Goal: Task Accomplishment & Management: Manage account settings

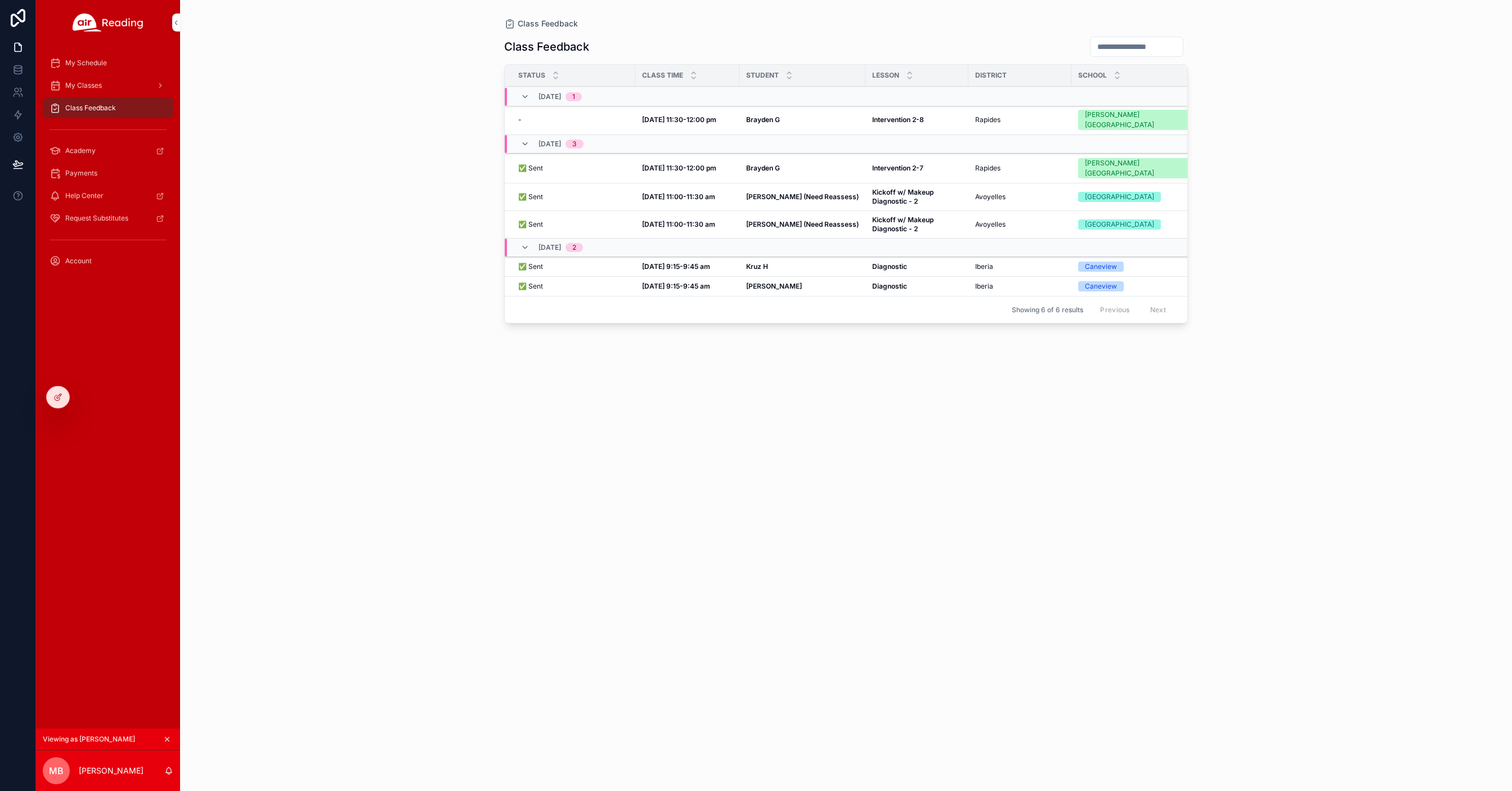
click at [0, 0] on div at bounding box center [0, 0] width 0 height 0
click at [0, 0] on icon at bounding box center [0, 0] width 0 height 0
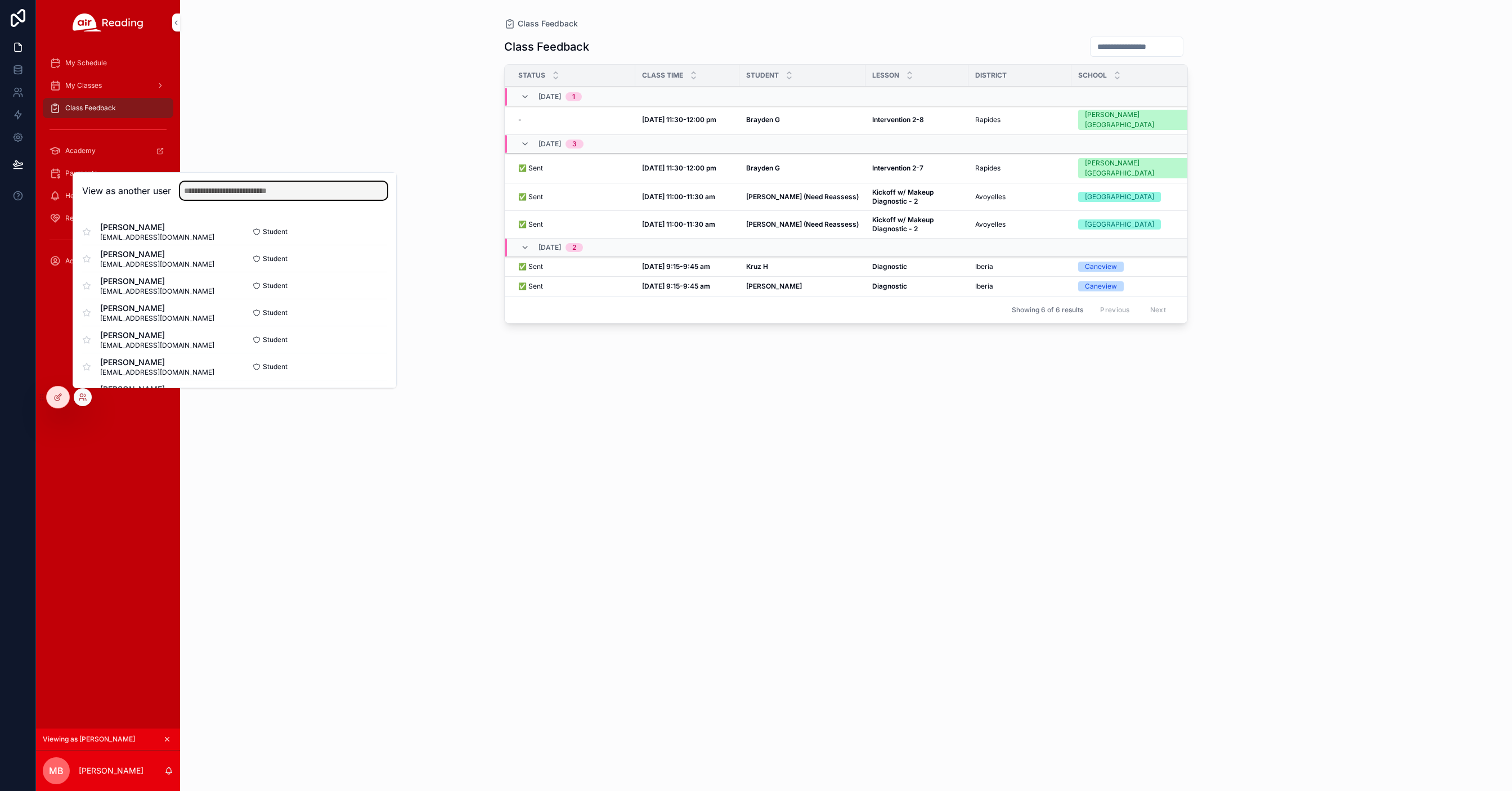
click at [207, 196] on input "text" at bounding box center [283, 190] width 207 height 18
type input "*"
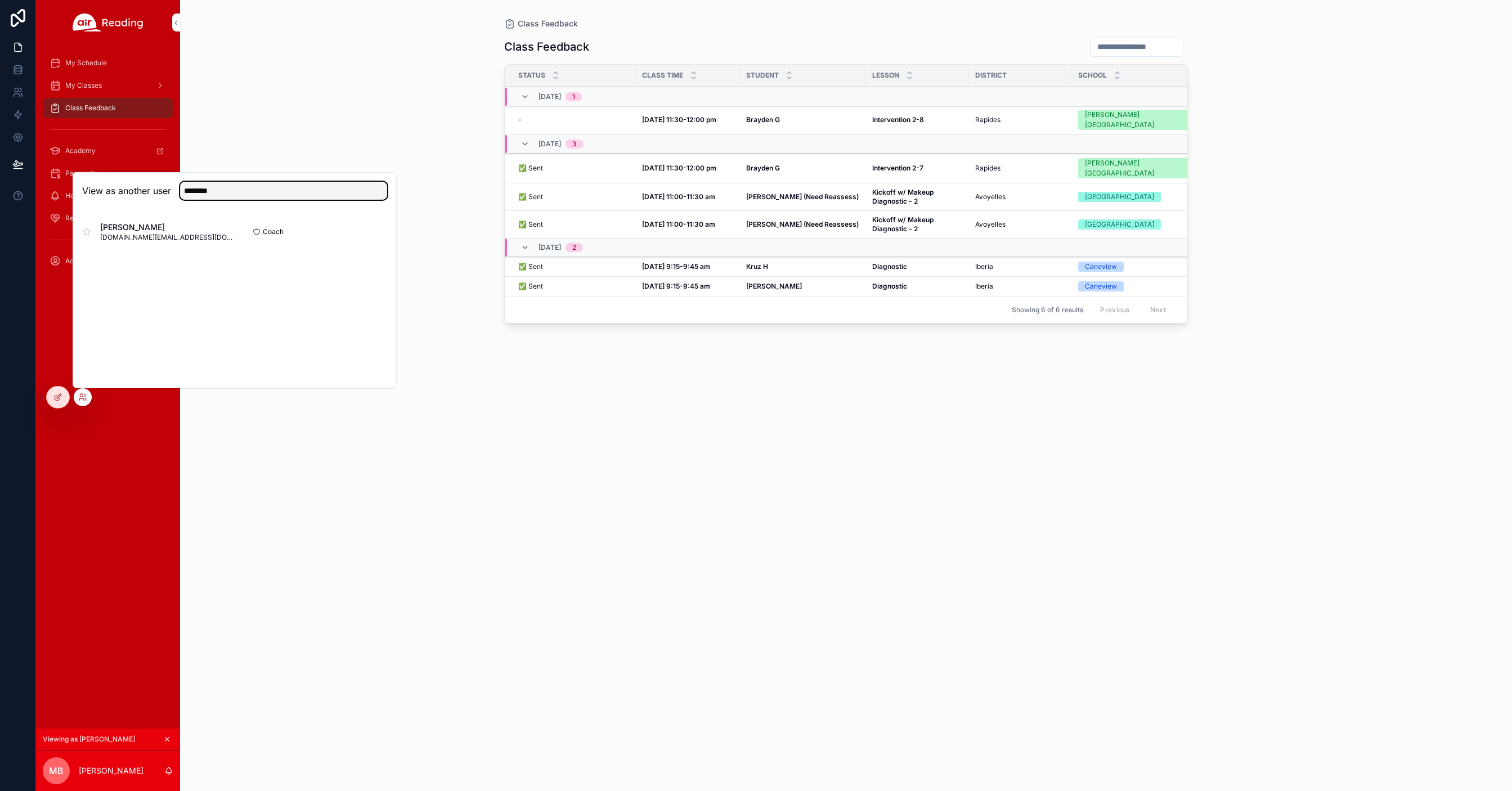
type input "********"
click at [0, 0] on button "Select" at bounding box center [0, 0] width 0 height 0
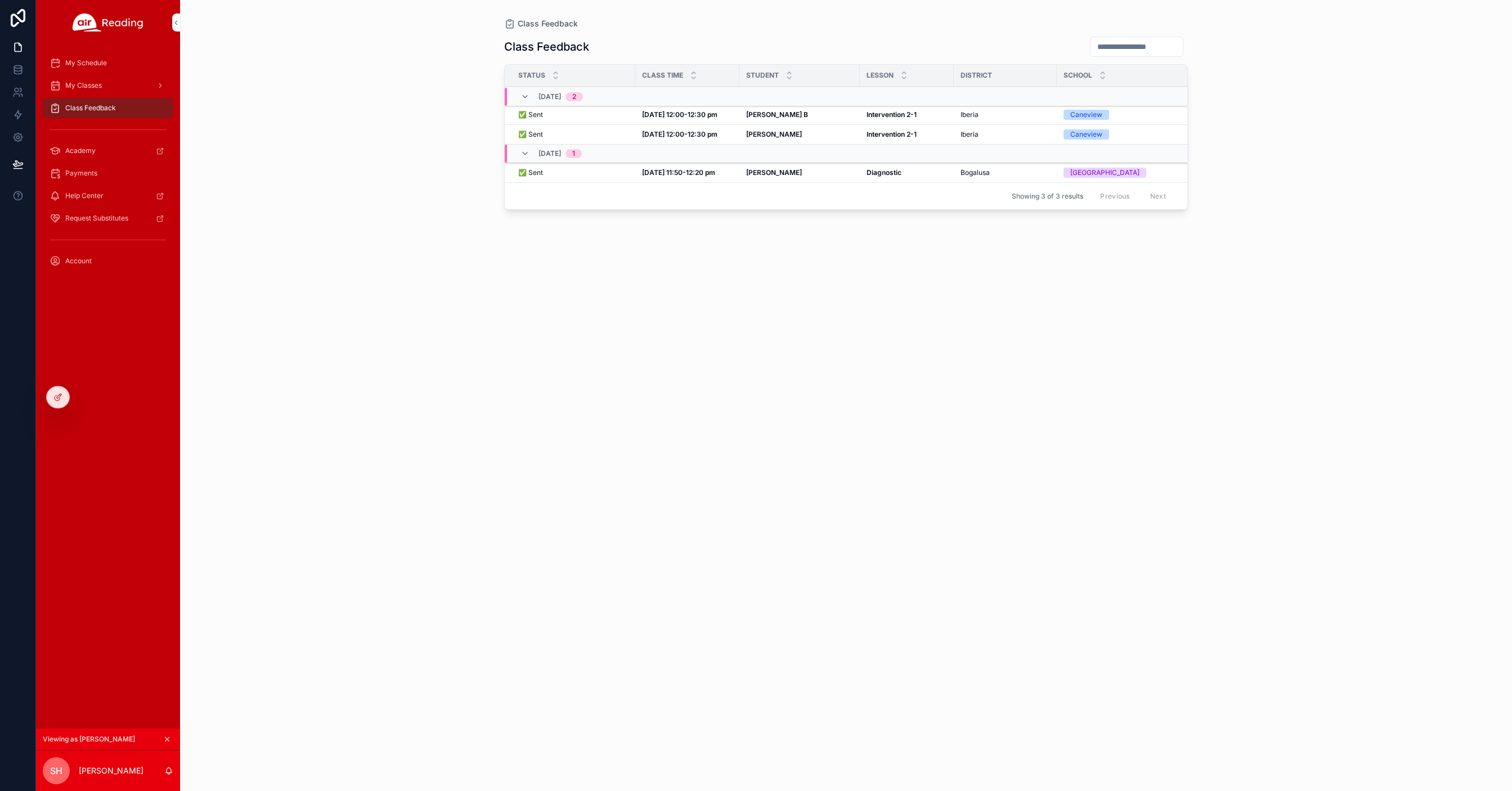
click at [100, 87] on span "My Classes" at bounding box center [83, 85] width 36 height 9
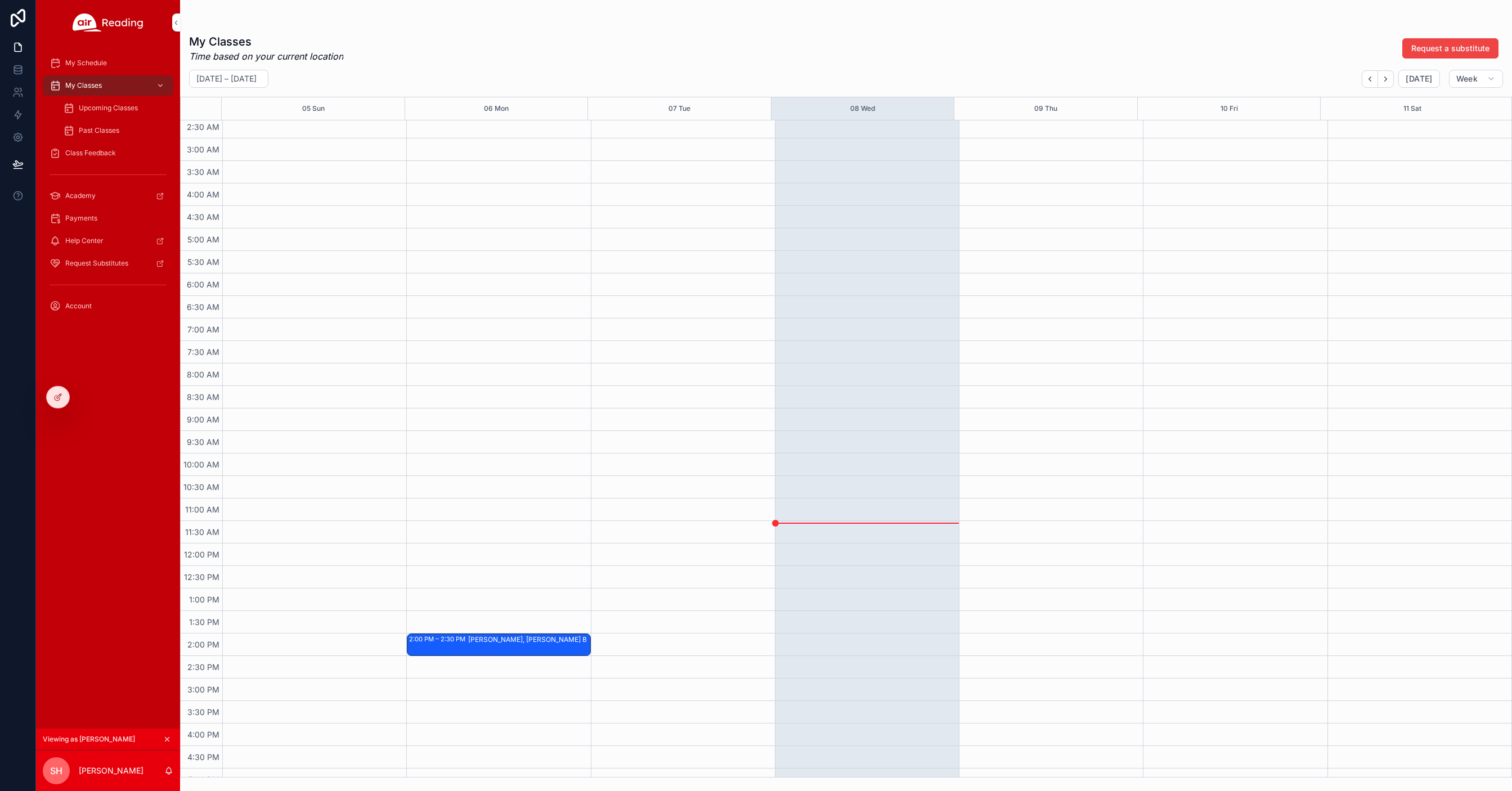
scroll to position [109, 0]
click at [94, 111] on span "Upcoming Classes" at bounding box center [108, 108] width 59 height 9
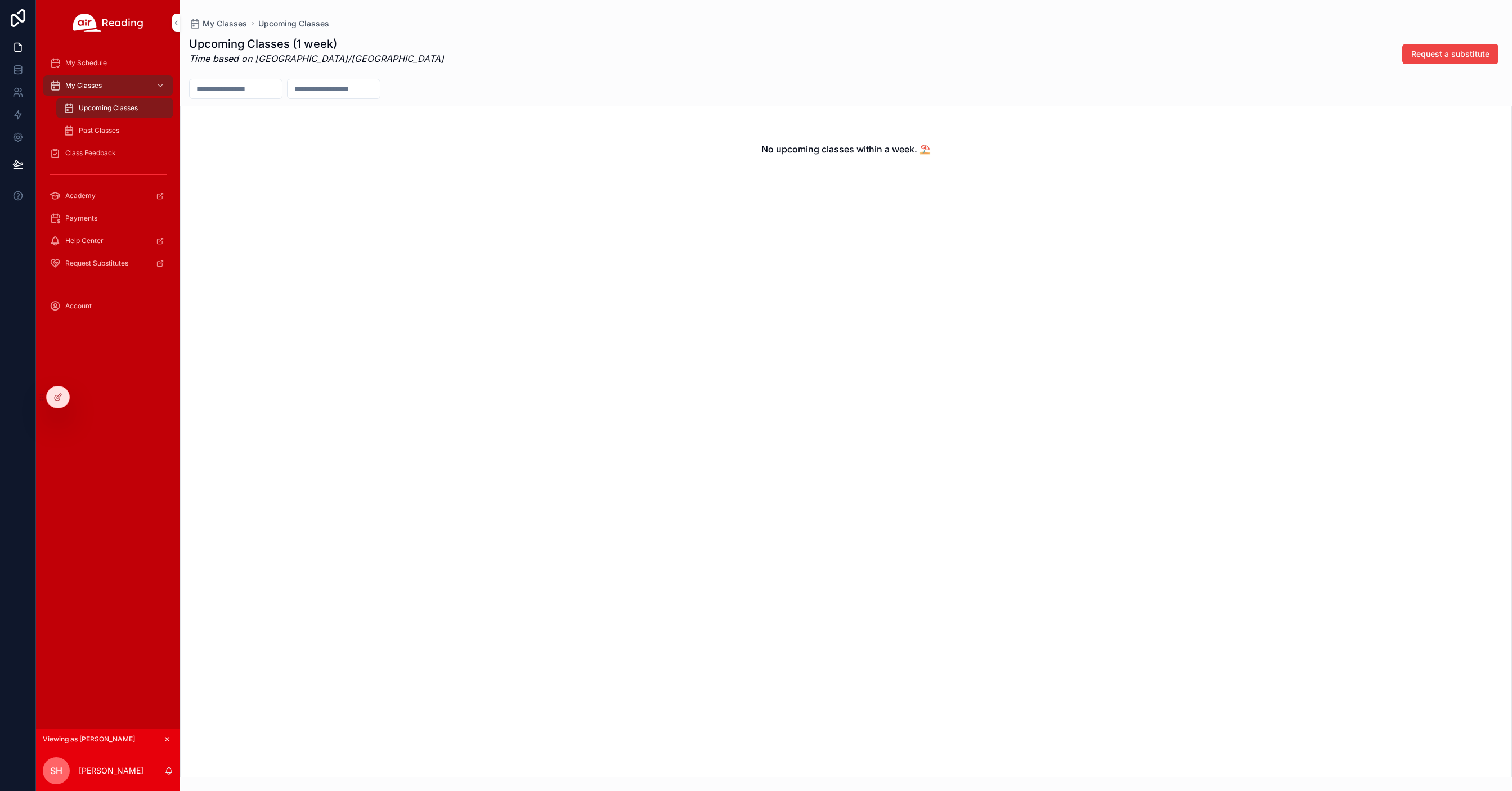
click at [89, 64] on span "My Schedule" at bounding box center [86, 63] width 42 height 9
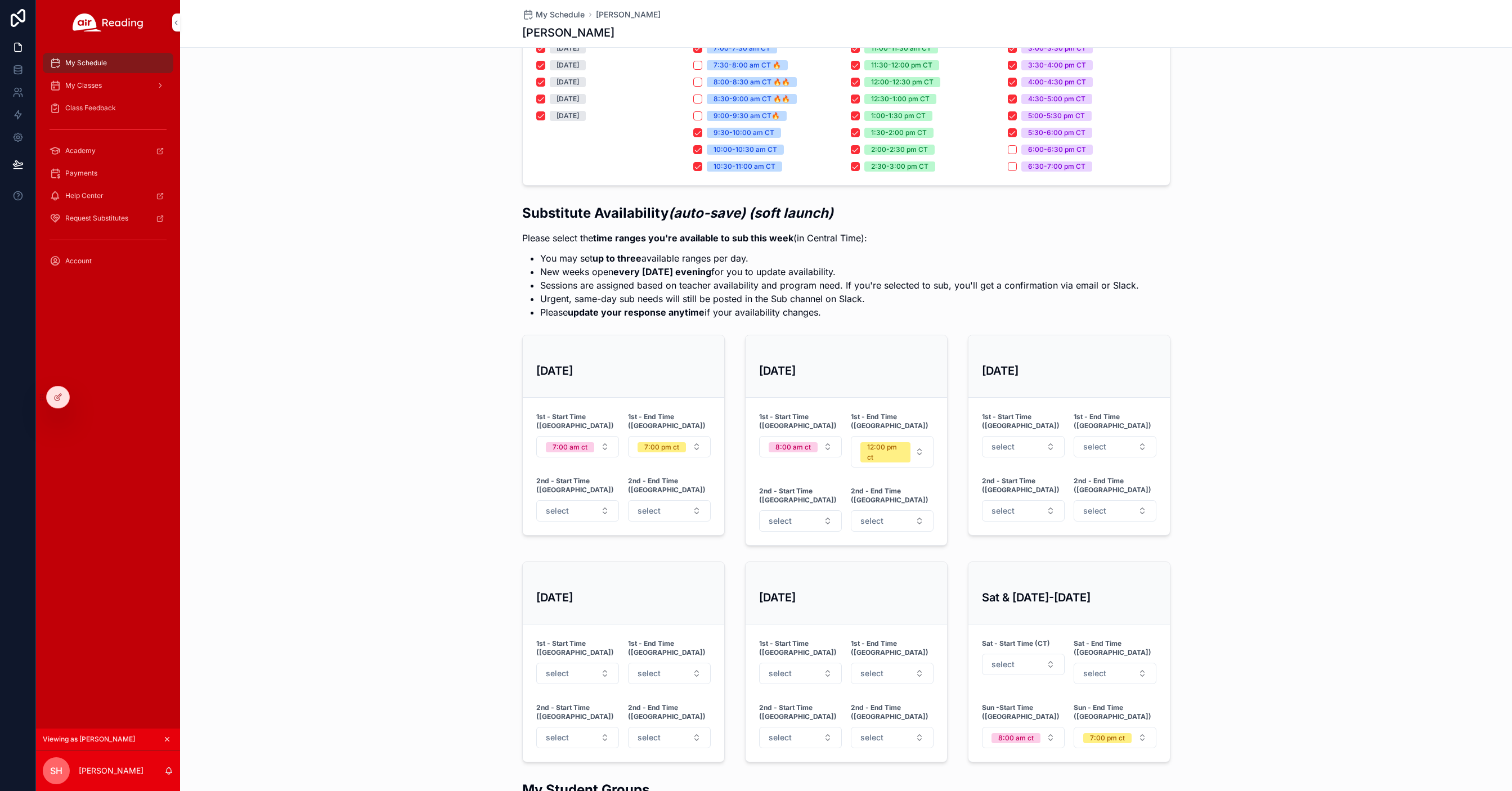
scroll to position [476, 0]
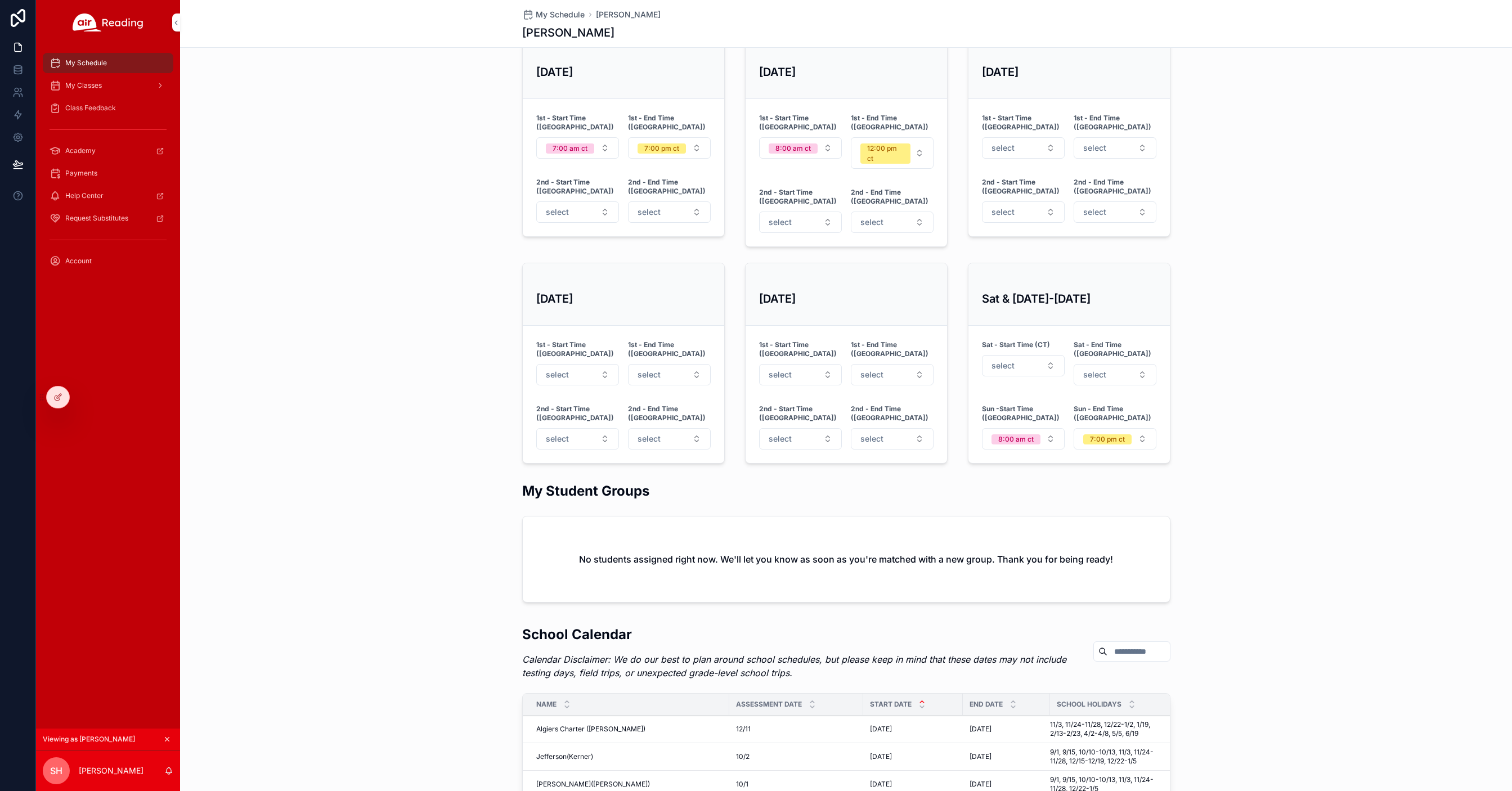
click at [0, 0] on icon at bounding box center [0, 0] width 0 height 0
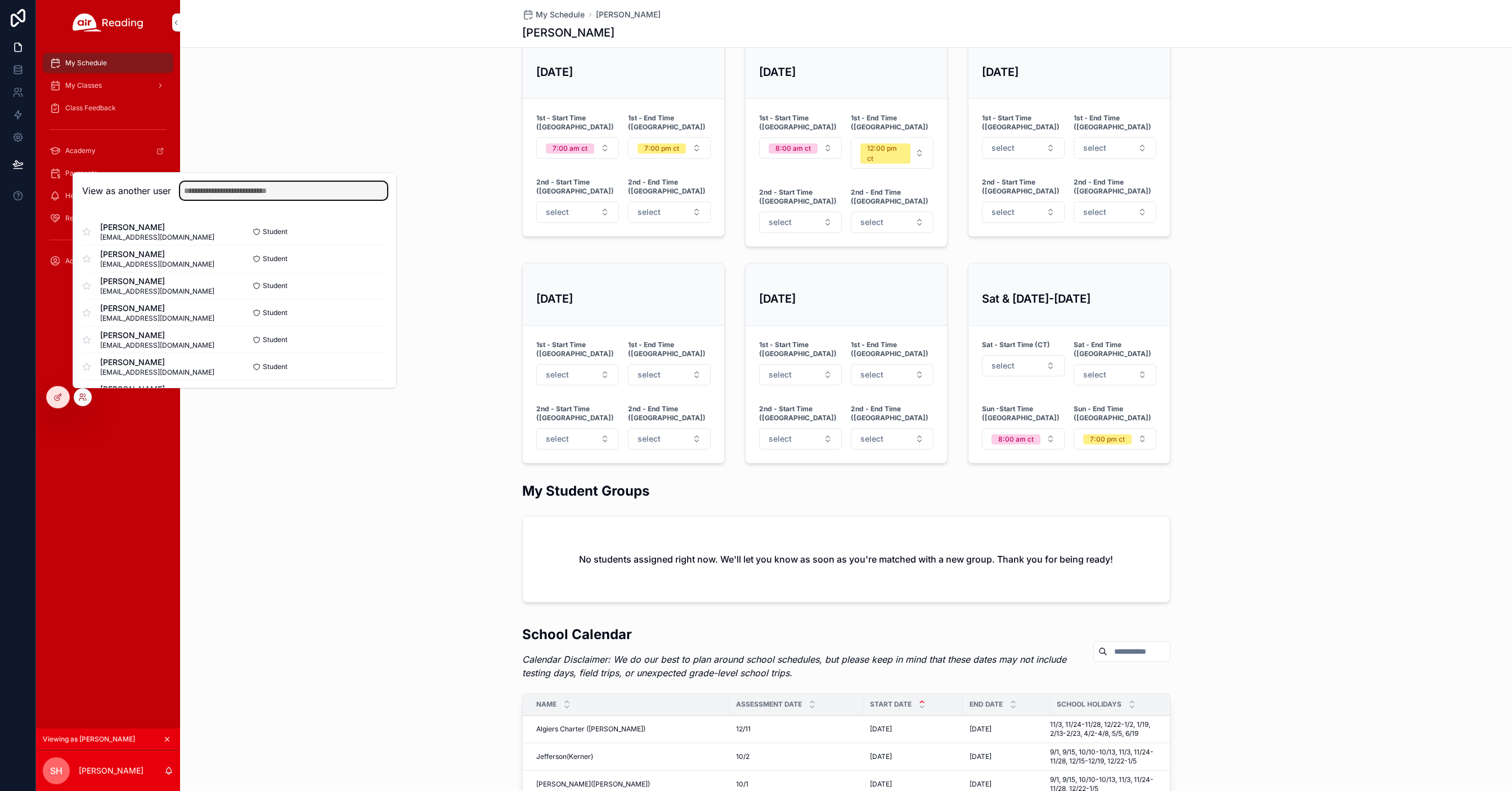
click at [219, 190] on input "text" at bounding box center [283, 190] width 207 height 18
type input "******"
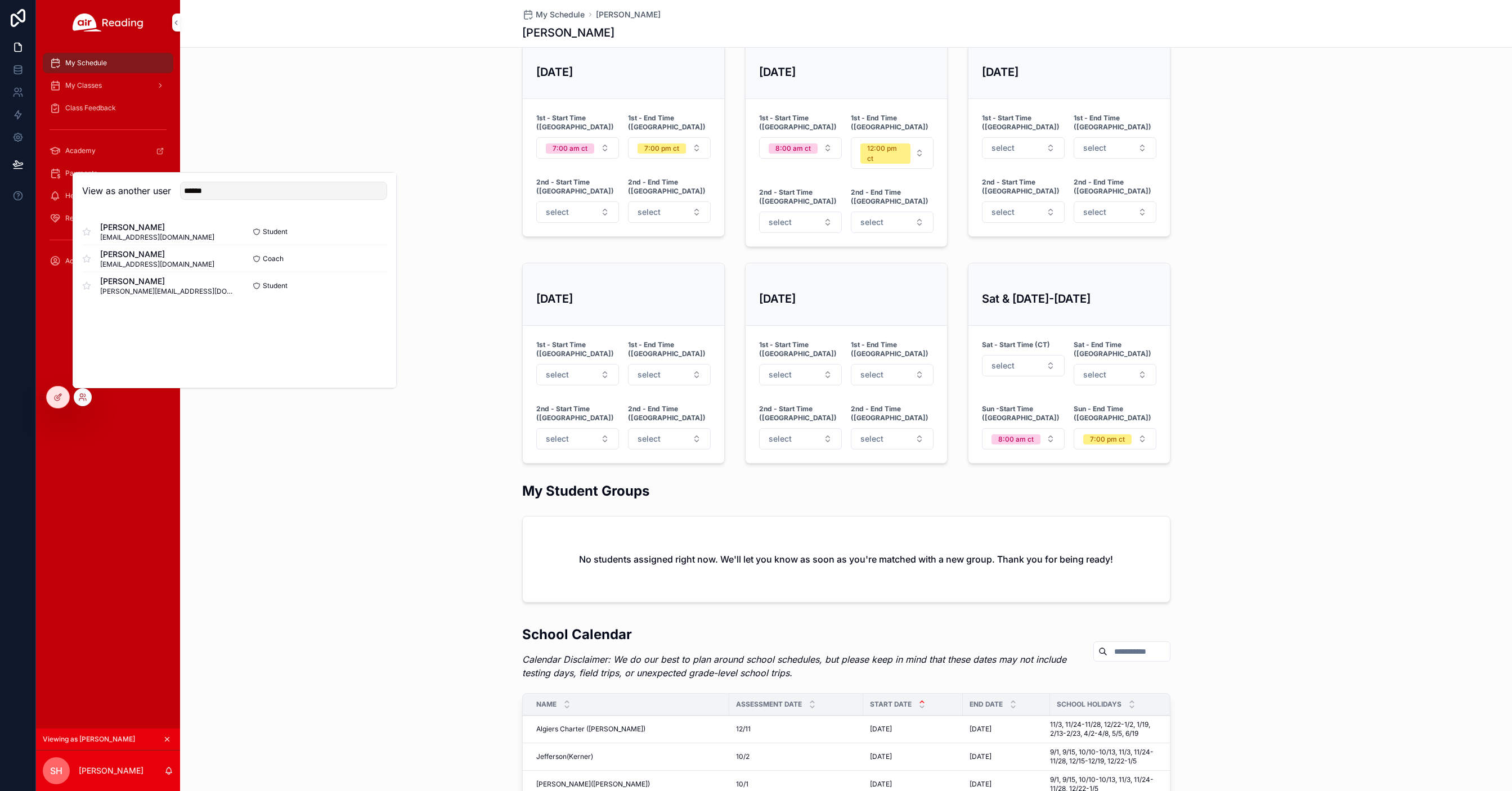
click at [0, 0] on button "Select" at bounding box center [0, 0] width 0 height 0
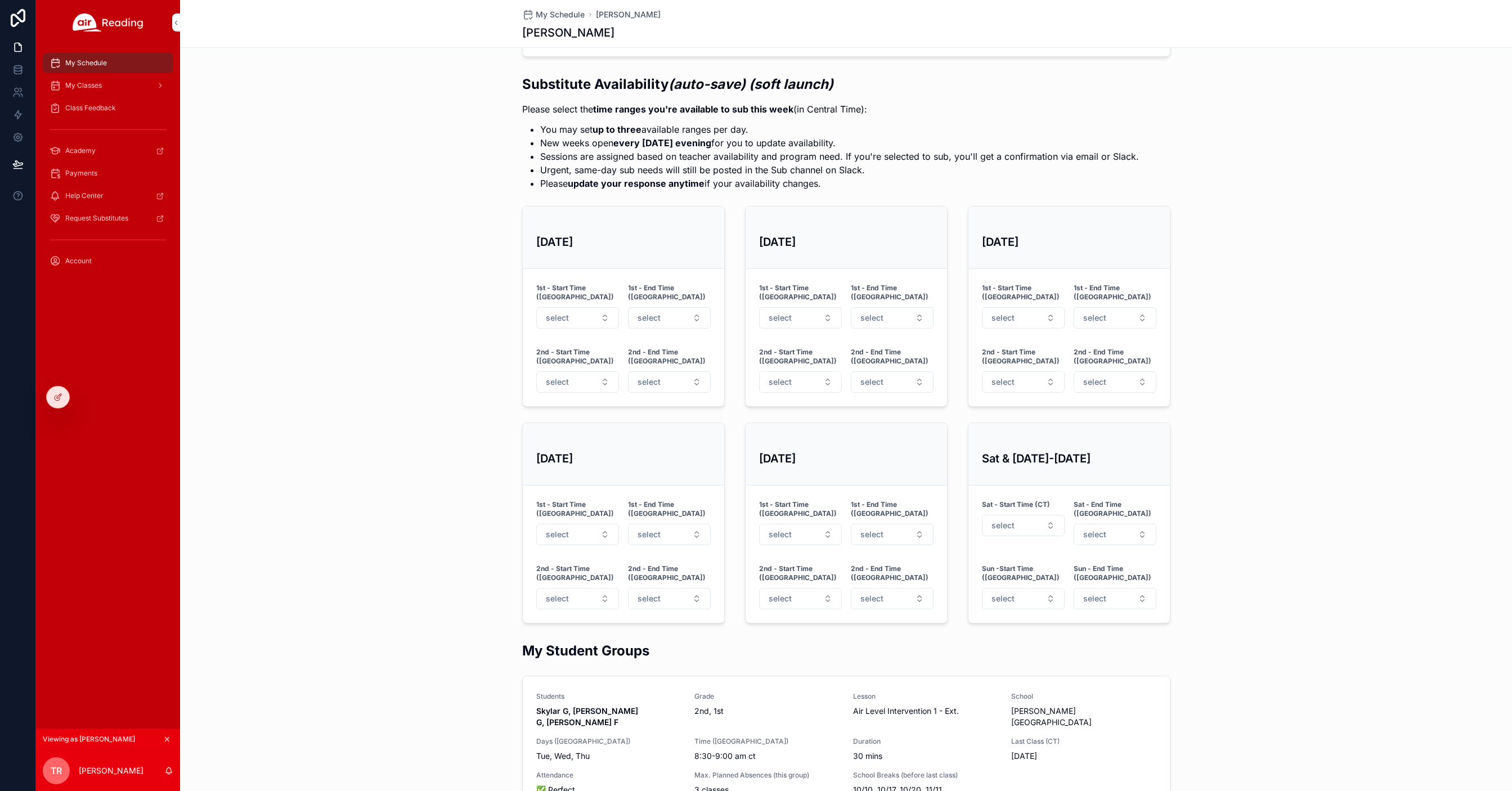
scroll to position [492, 0]
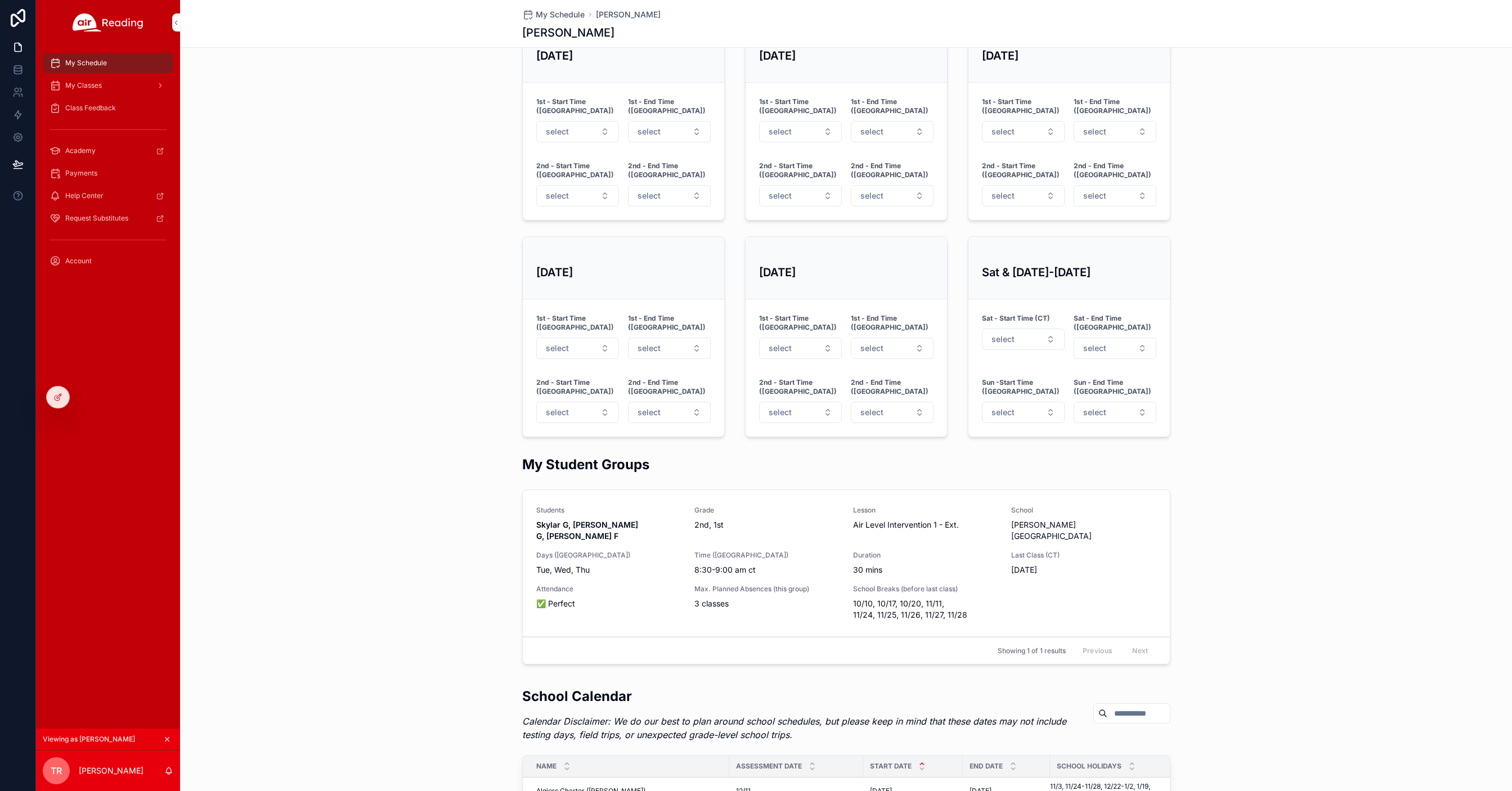
click at [103, 87] on div "My Classes" at bounding box center [108, 85] width 117 height 18
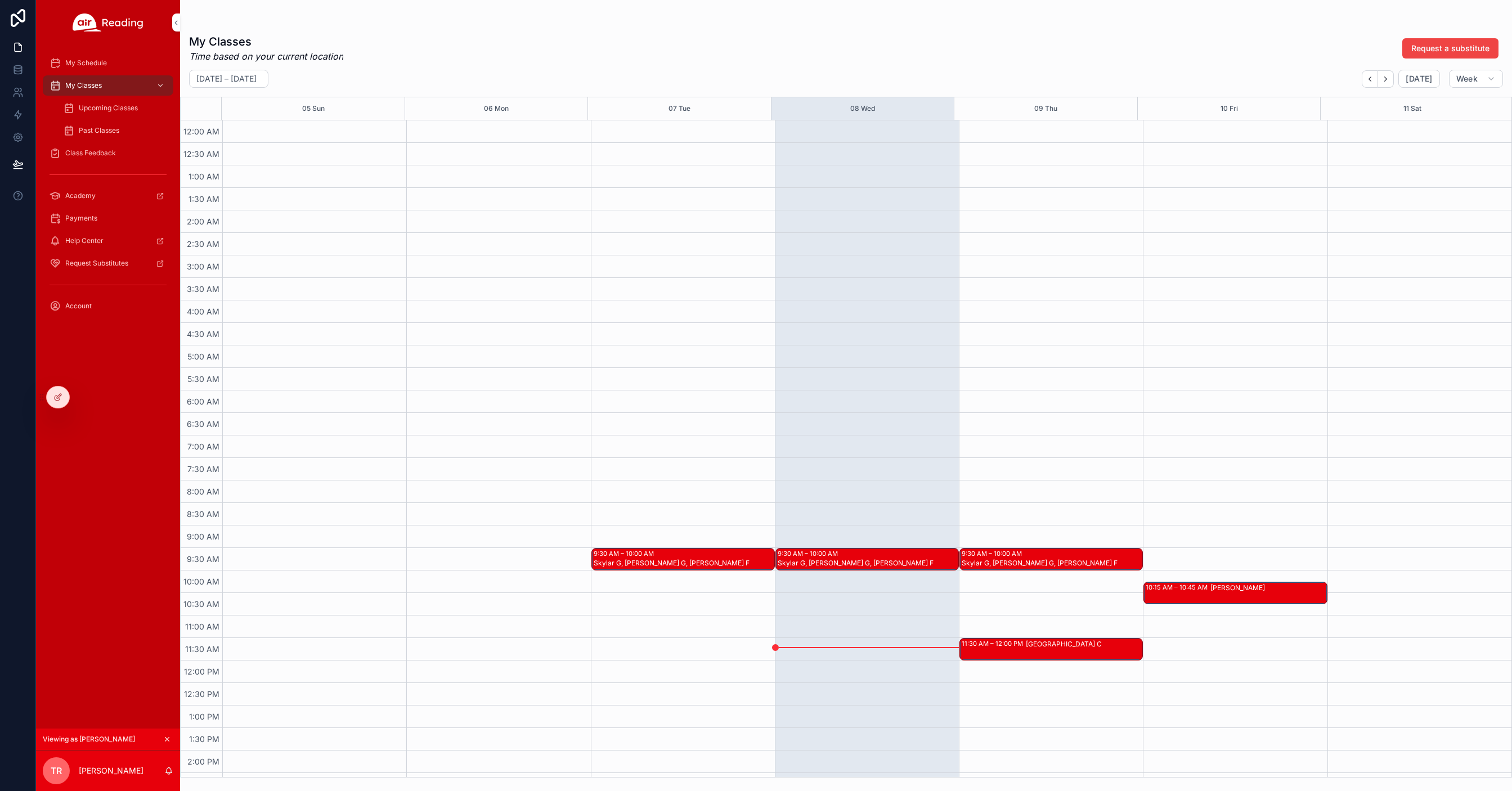
click at [96, 112] on span "Upcoming Classes" at bounding box center [108, 108] width 59 height 9
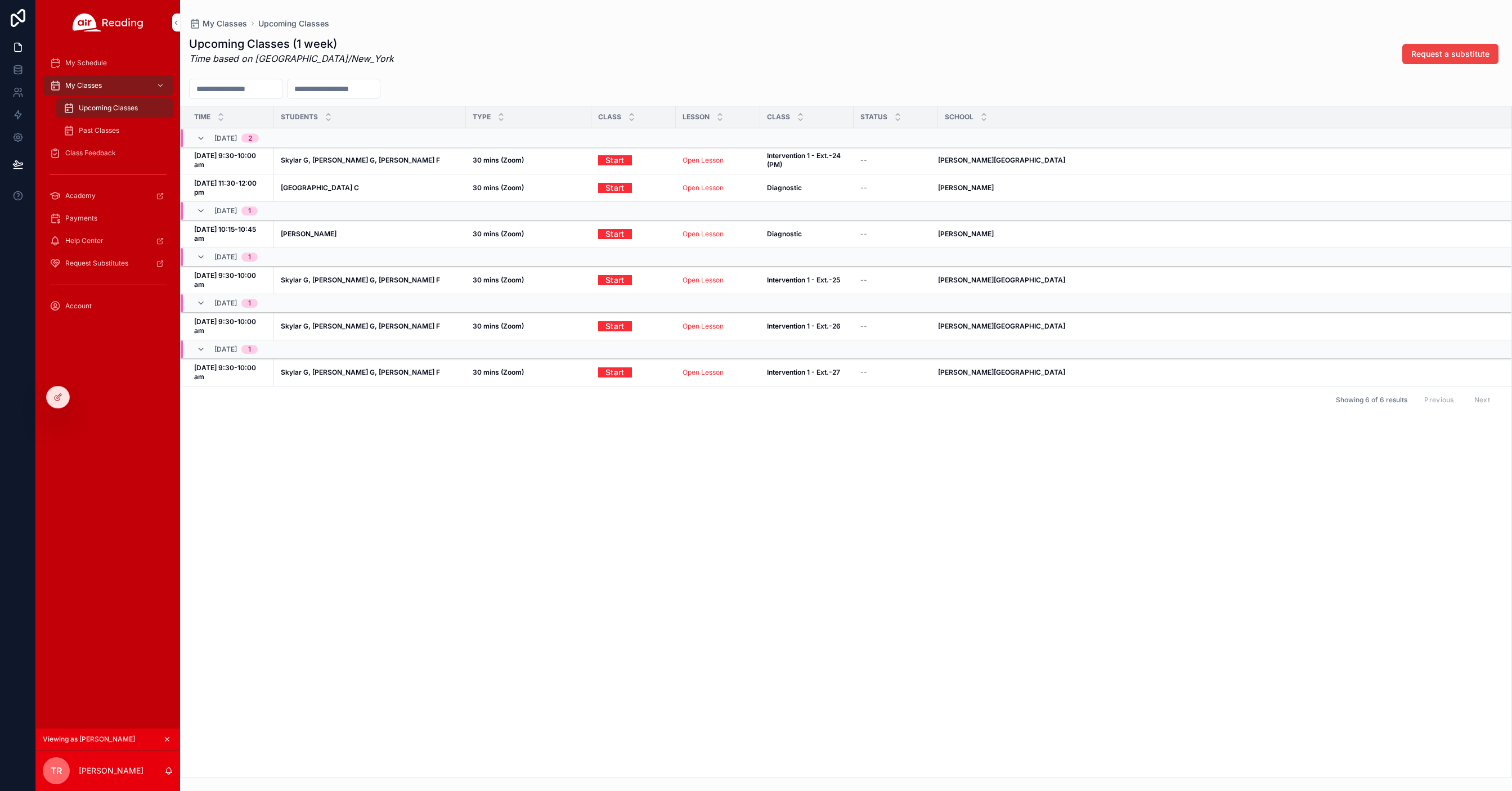
click at [0, 0] on div at bounding box center [0, 0] width 0 height 0
click at [0, 0] on icon at bounding box center [0, 0] width 0 height 0
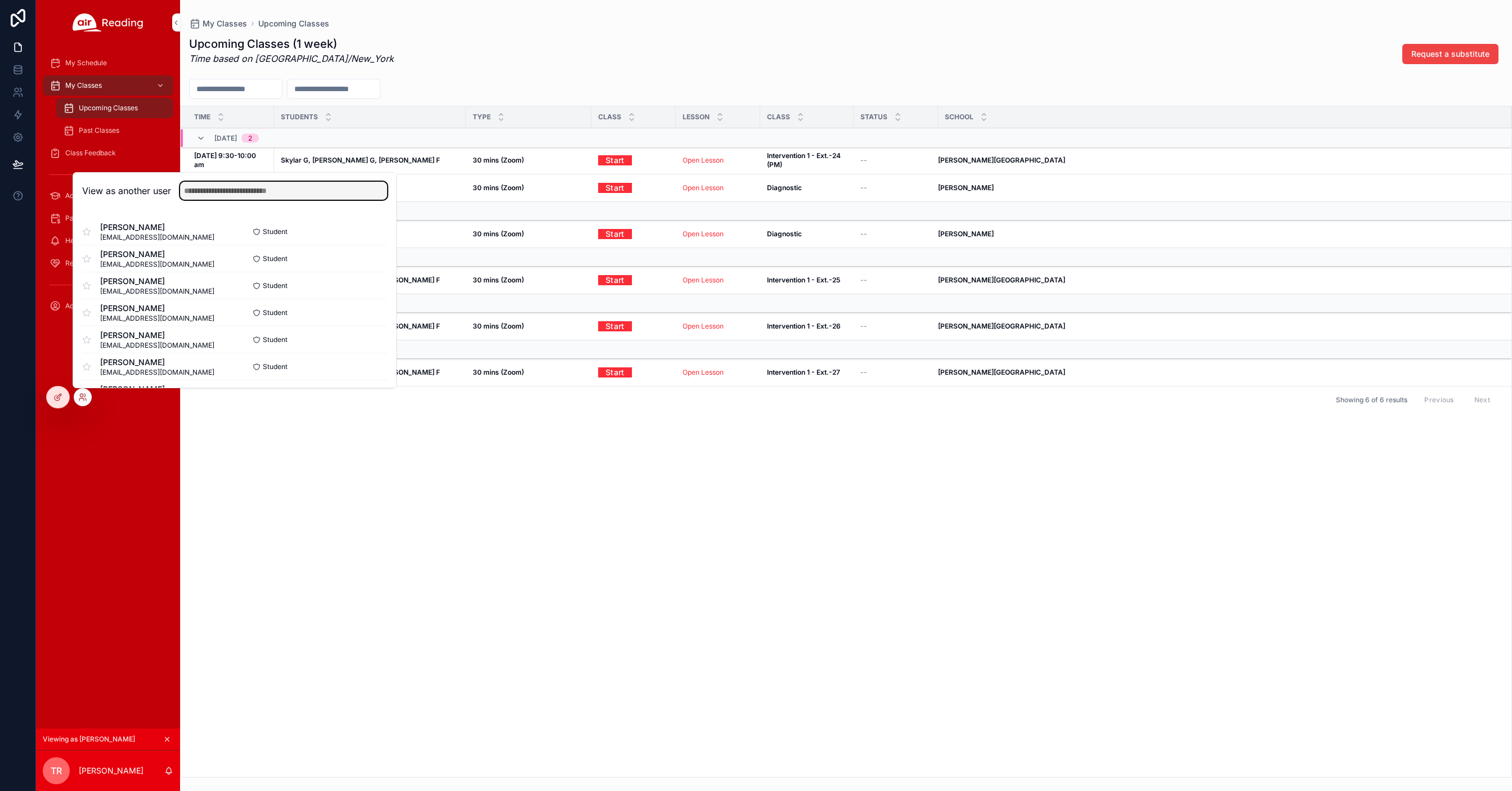
click at [203, 191] on input "text" at bounding box center [283, 190] width 207 height 18
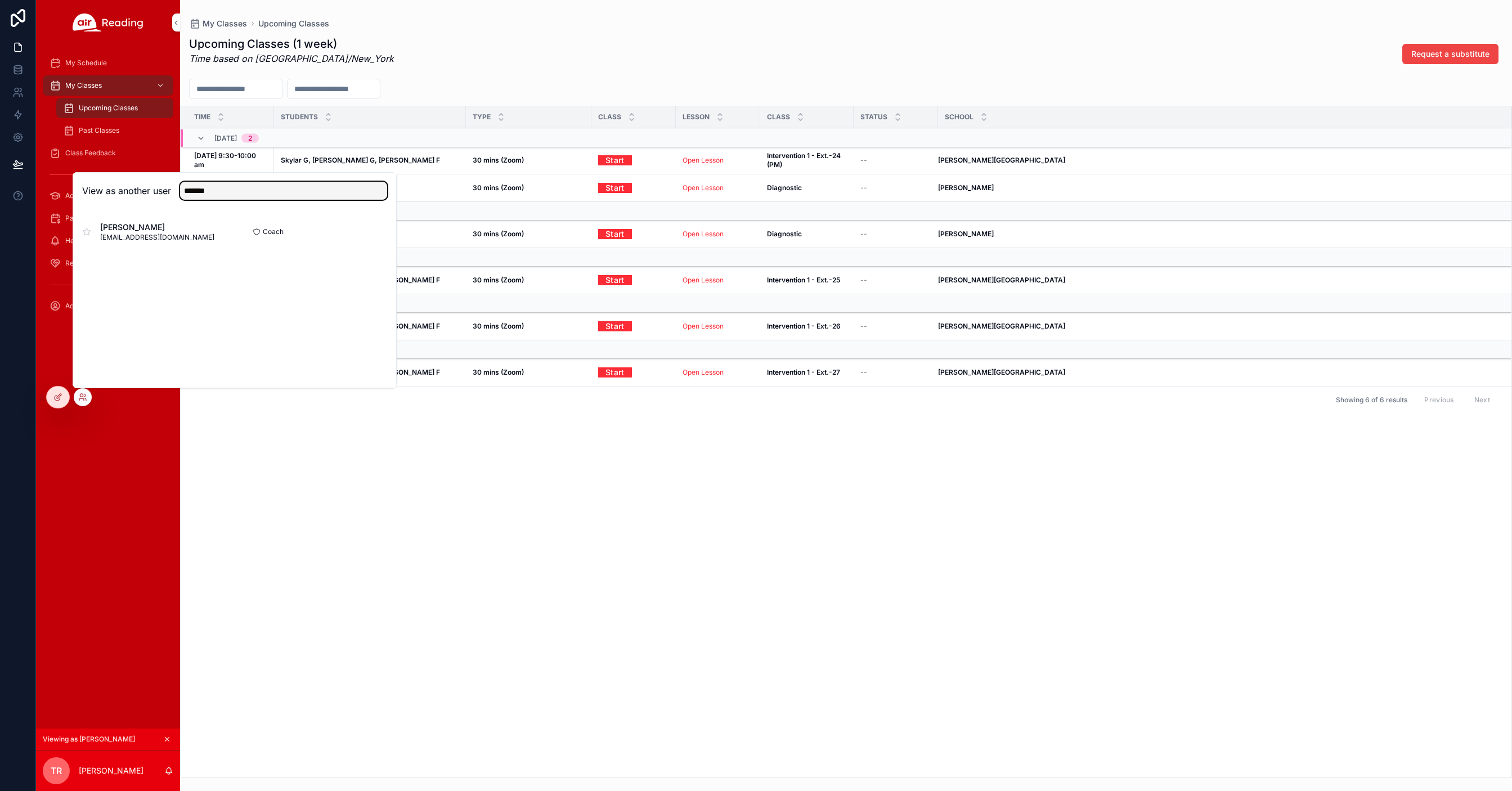
type input "*******"
click at [0, 0] on button "Select" at bounding box center [0, 0] width 0 height 0
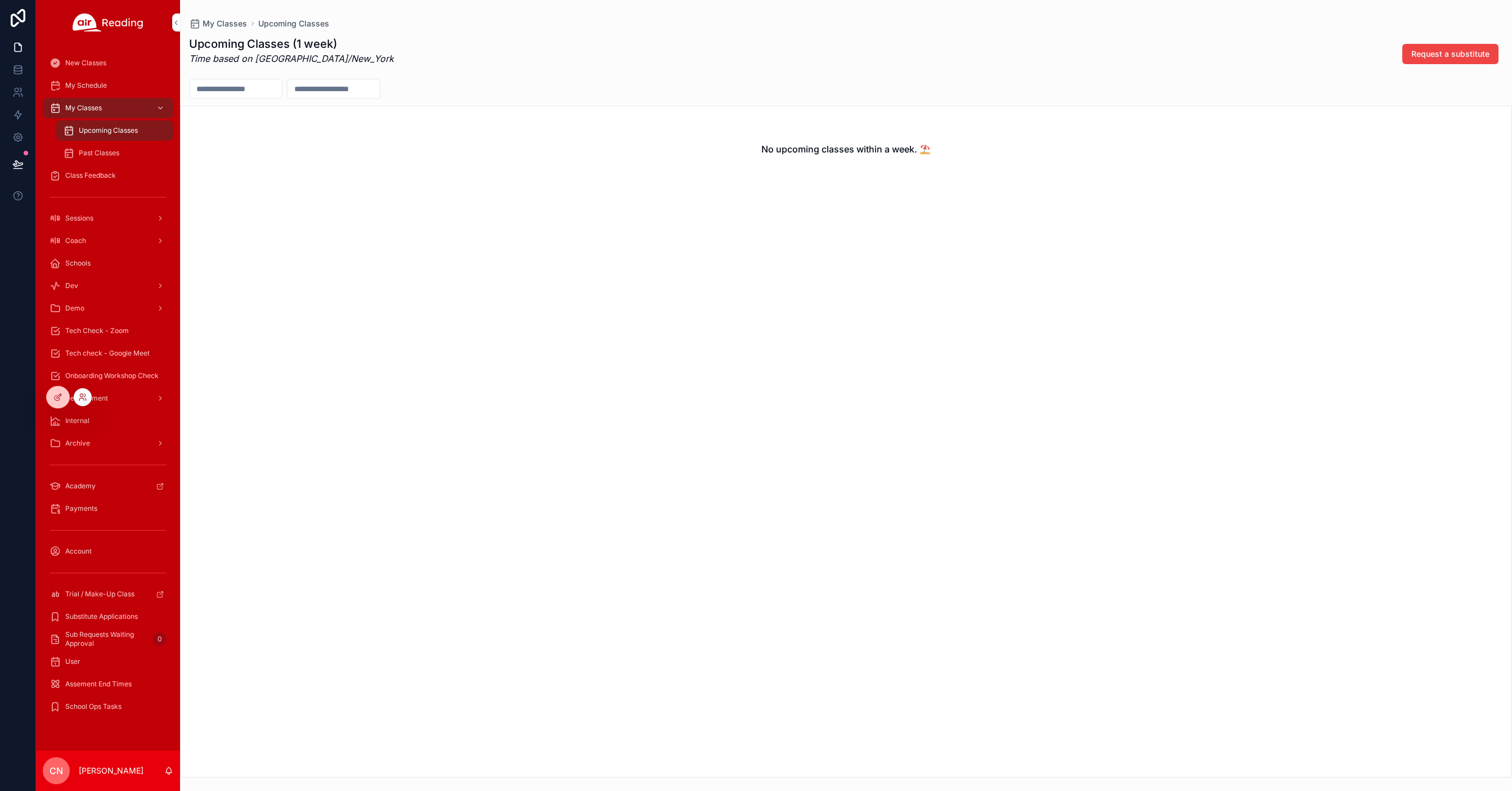
click at [88, 399] on div at bounding box center [83, 397] width 18 height 18
click at [83, 397] on icon at bounding box center [83, 397] width 9 height 9
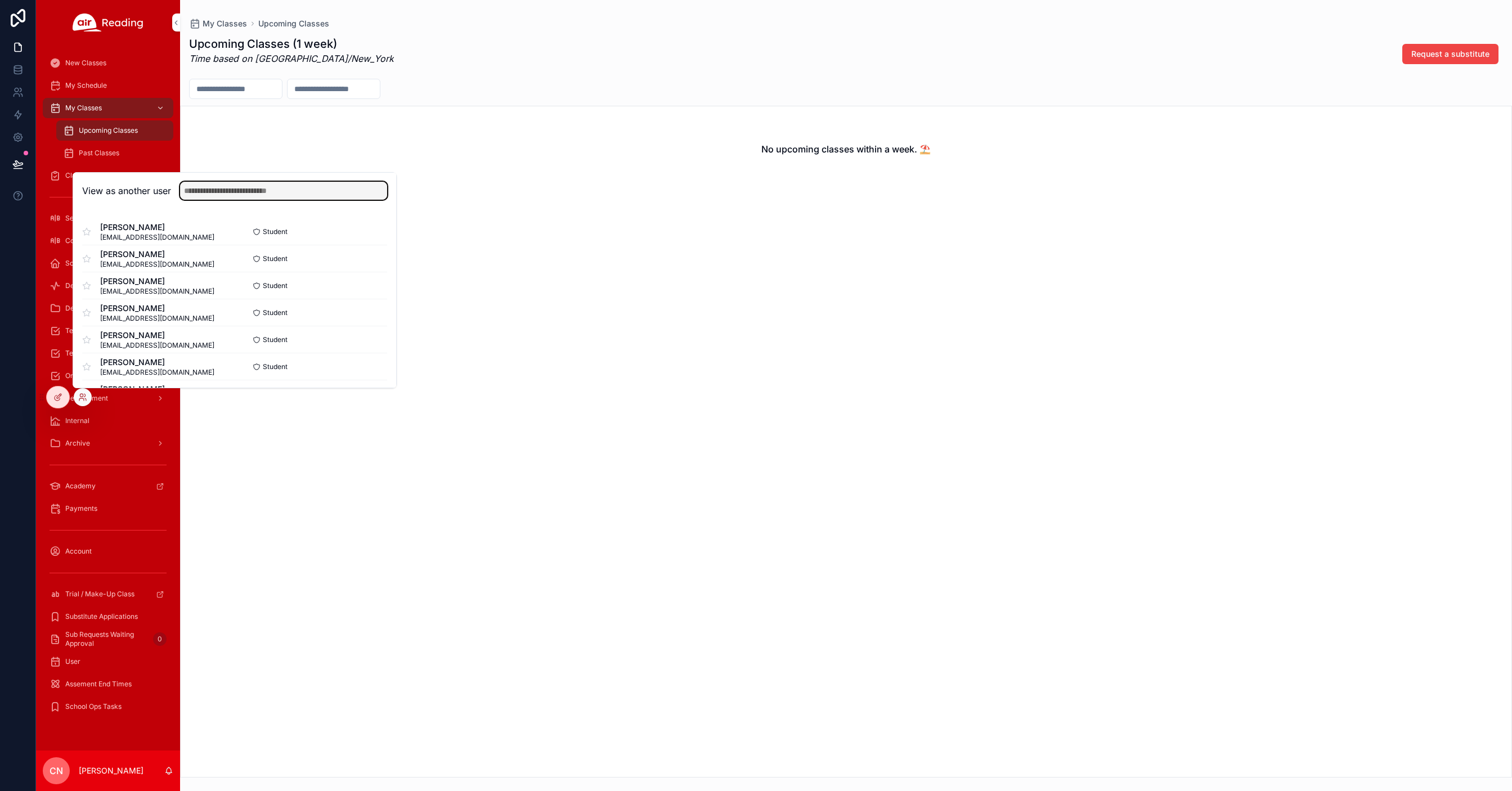
click at [216, 184] on input "text" at bounding box center [283, 190] width 207 height 18
type input "*******"
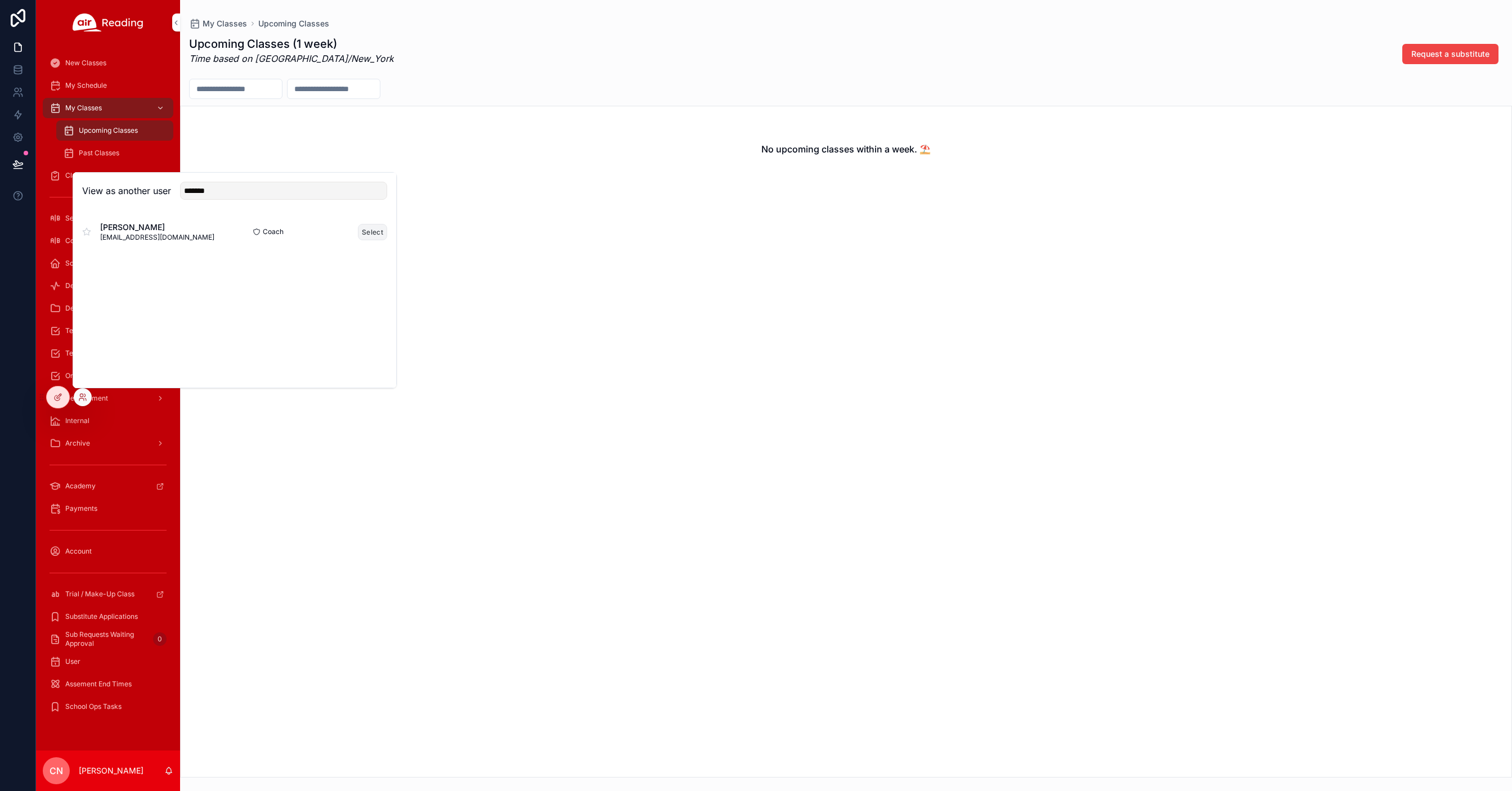
click at [369, 233] on button "Select" at bounding box center [372, 232] width 29 height 16
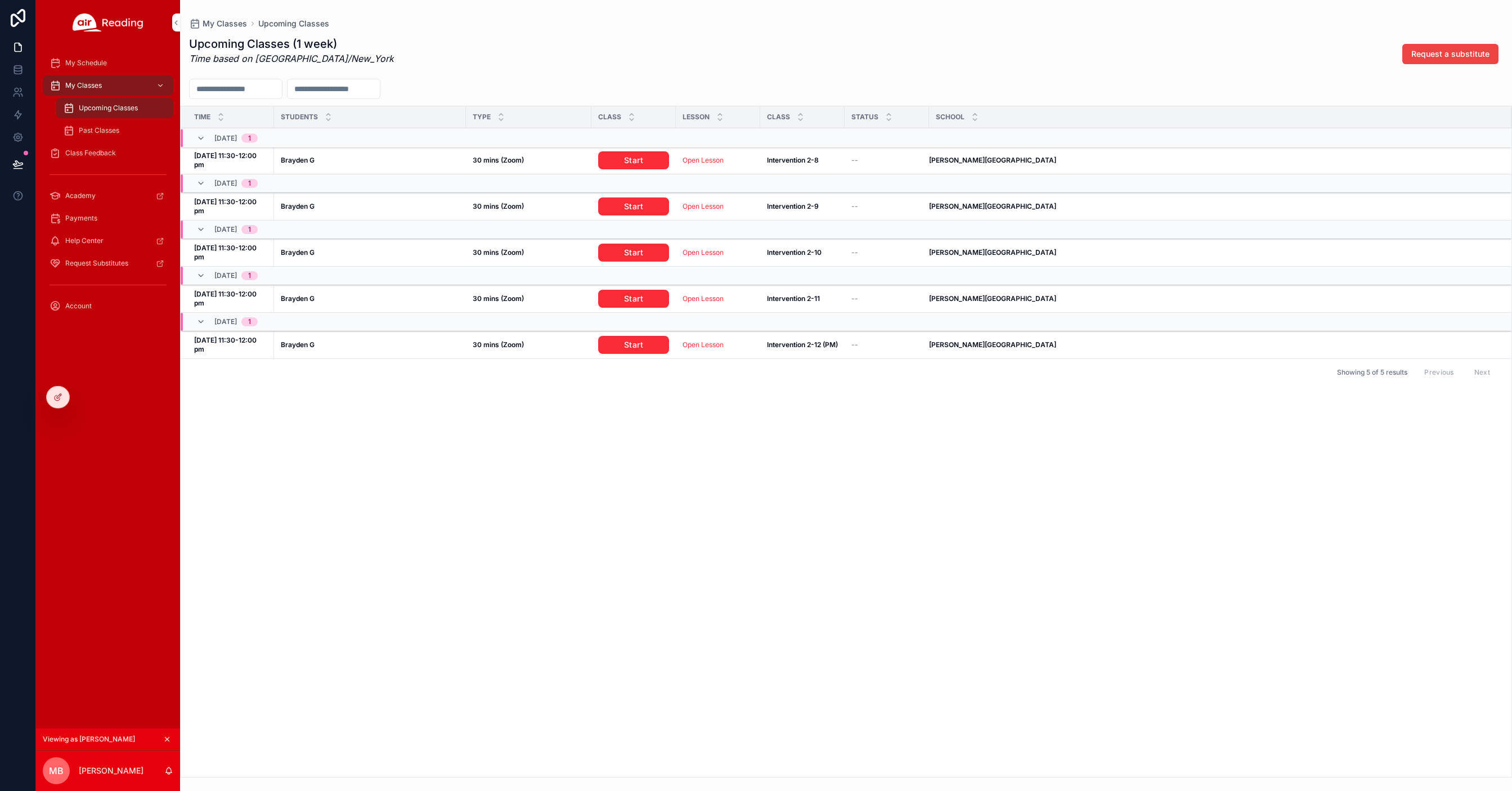
click at [96, 67] on div "My Schedule" at bounding box center [108, 63] width 117 height 18
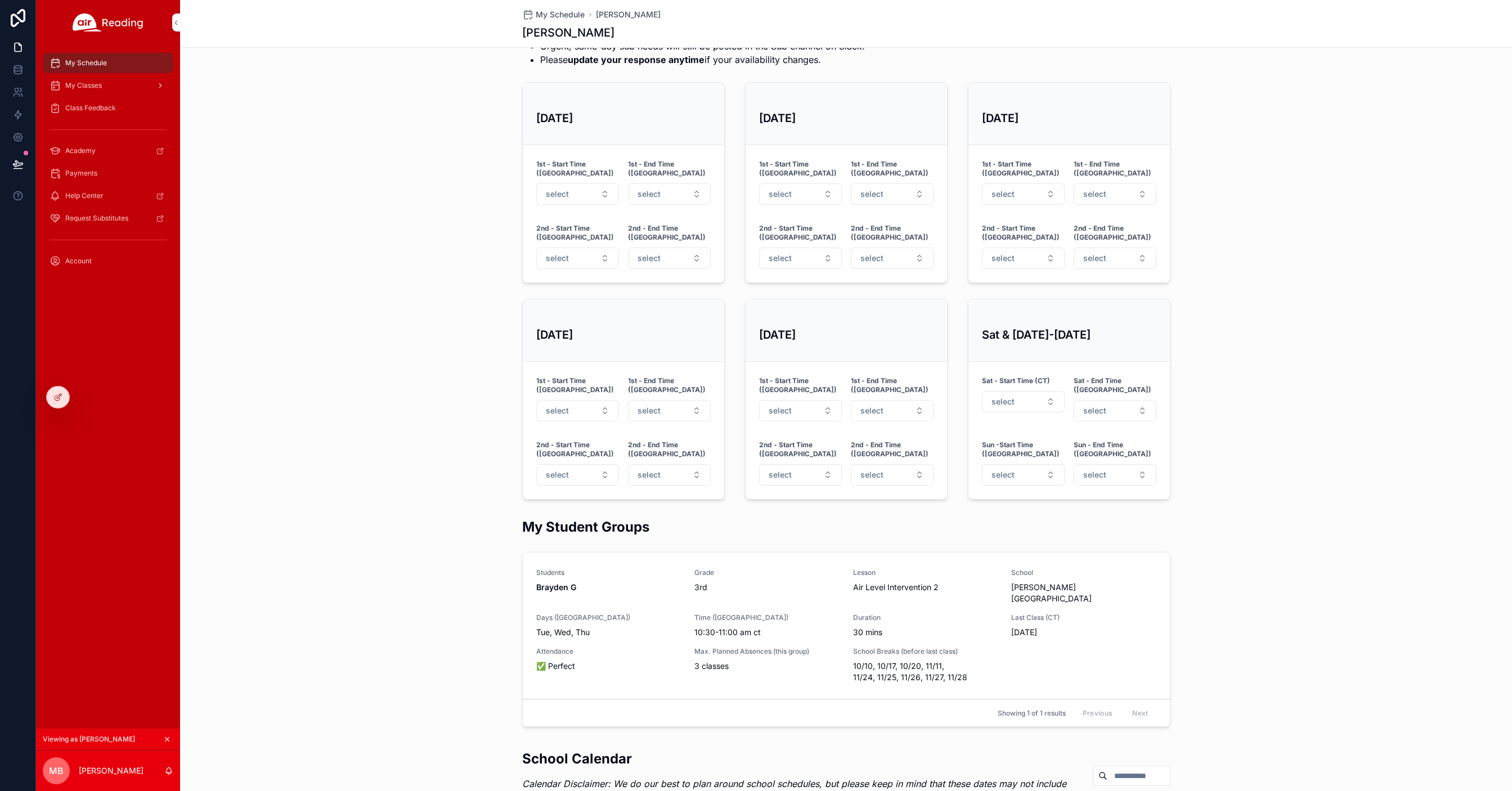
scroll to position [436, 0]
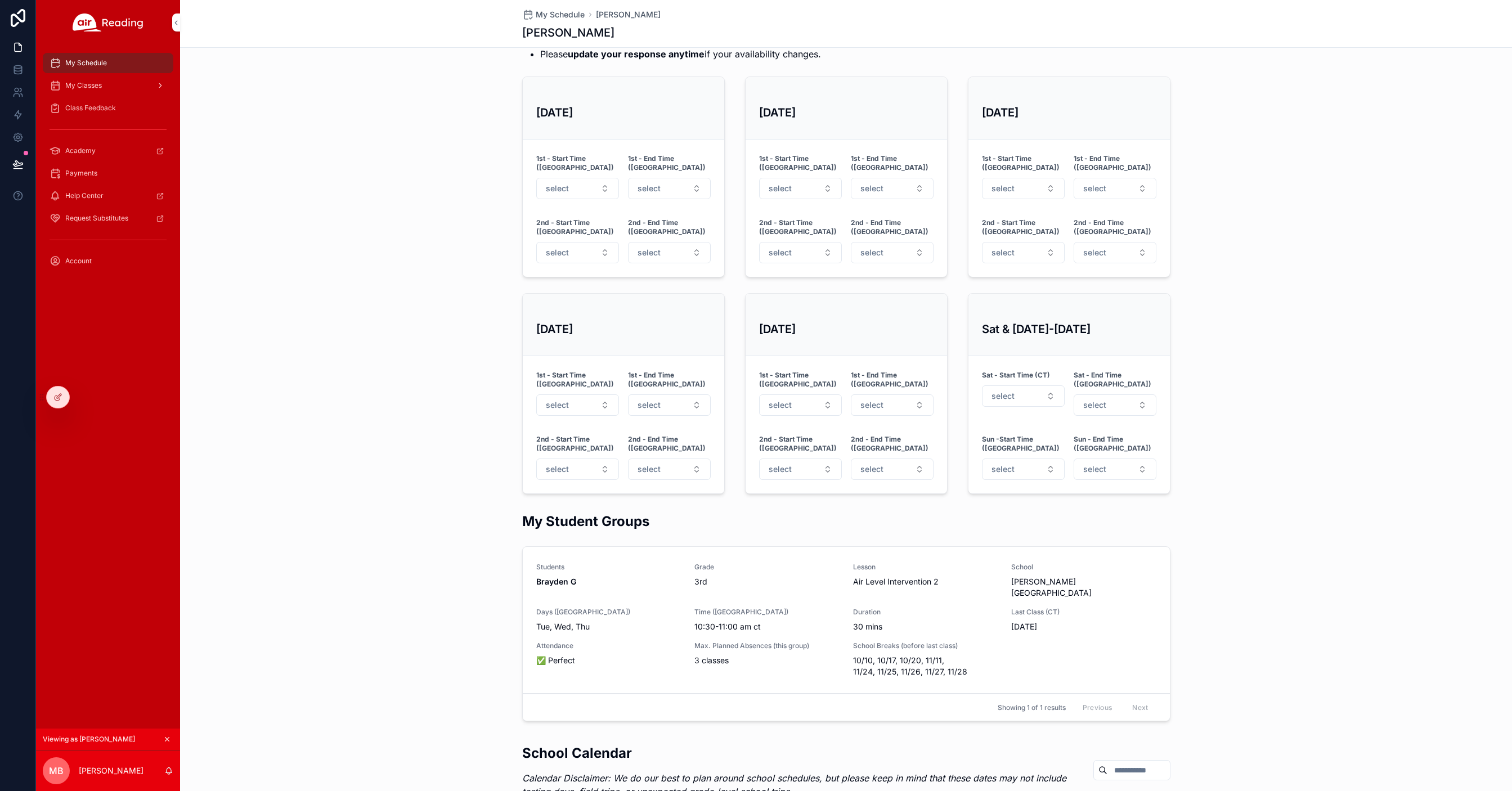
click at [87, 86] on span "My Classes" at bounding box center [83, 85] width 36 height 9
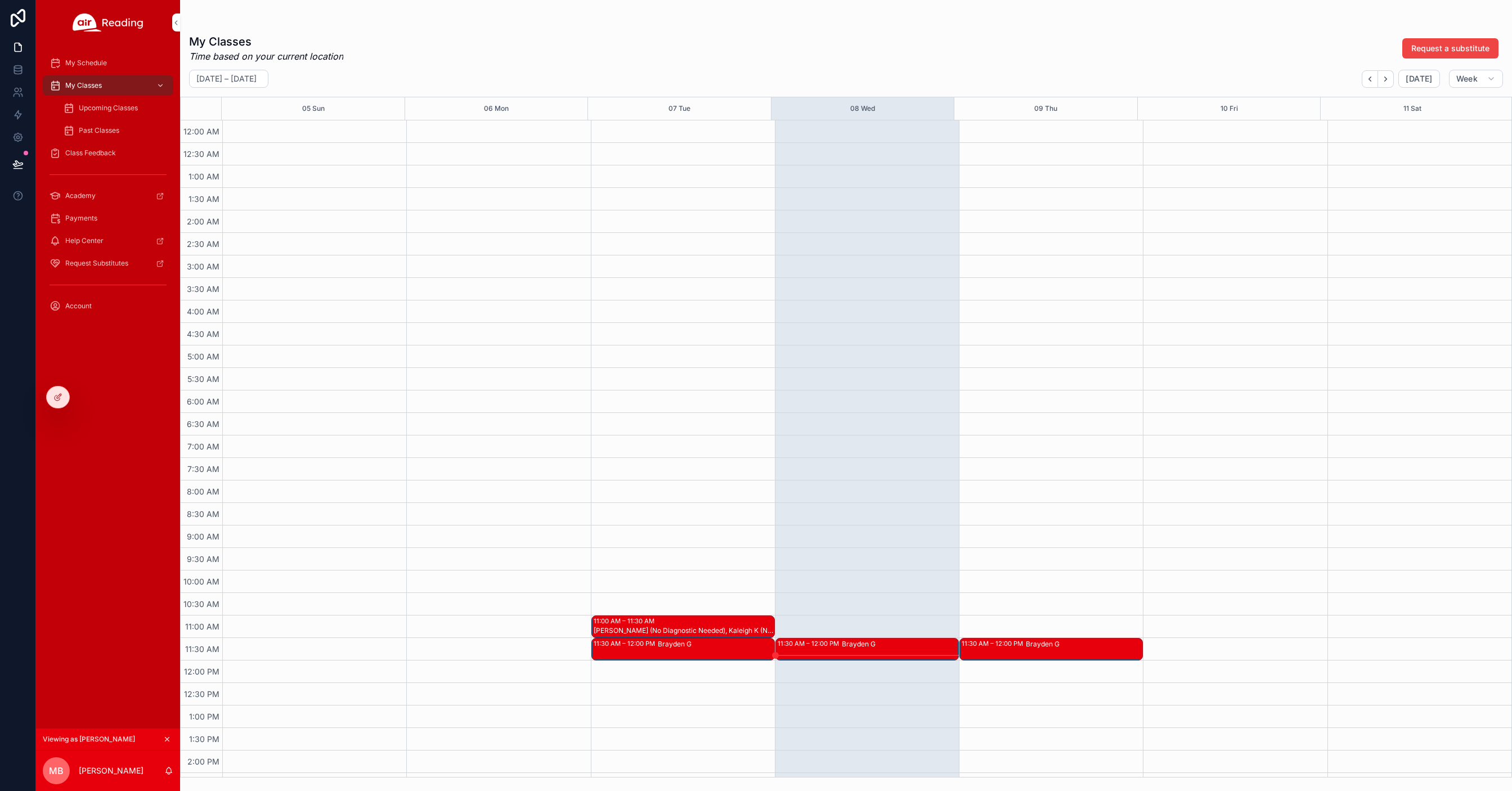
click at [87, 108] on span "Upcoming Classes" at bounding box center [108, 108] width 59 height 9
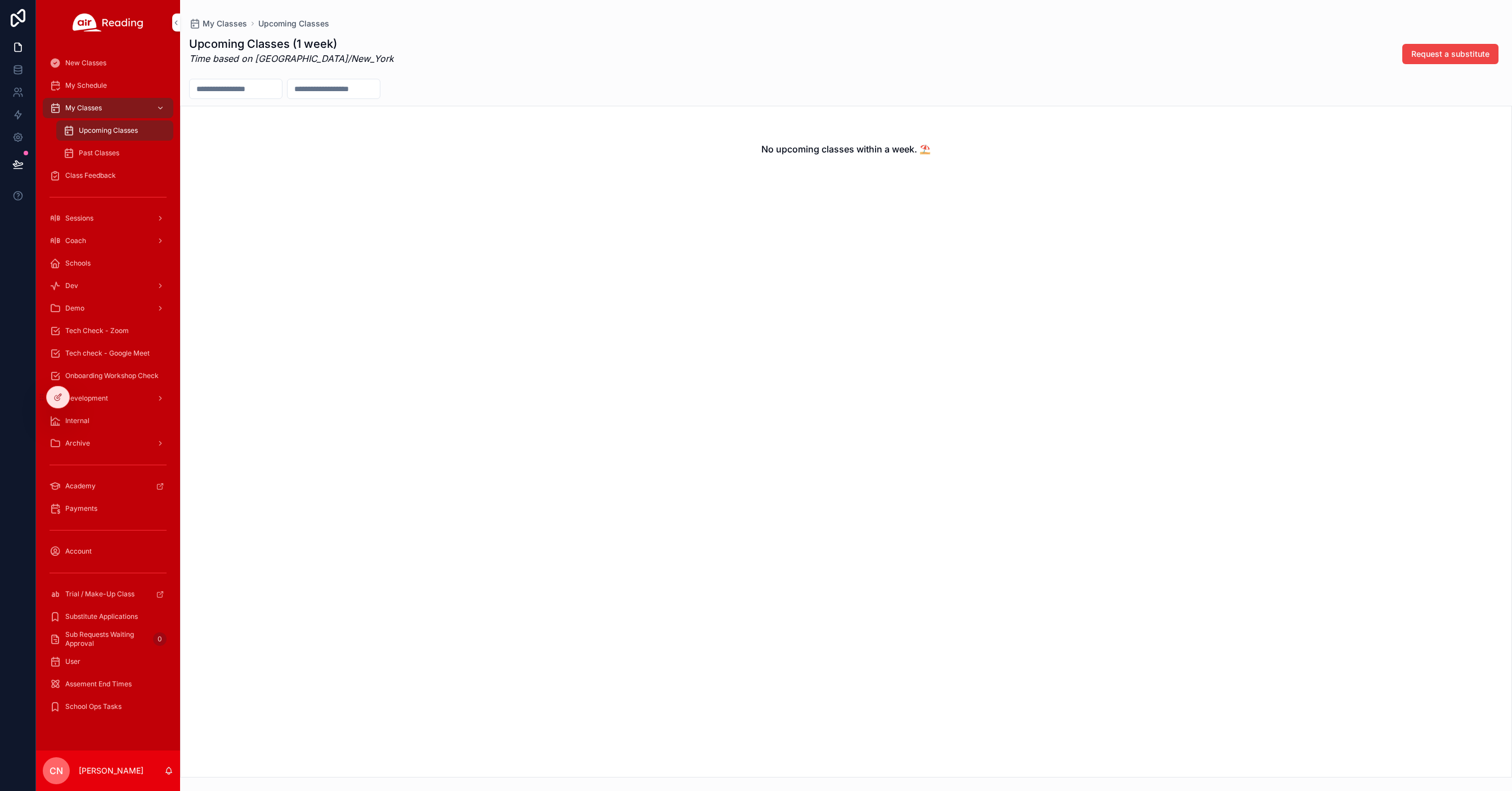
click at [87, 82] on span "My Schedule" at bounding box center [86, 85] width 42 height 9
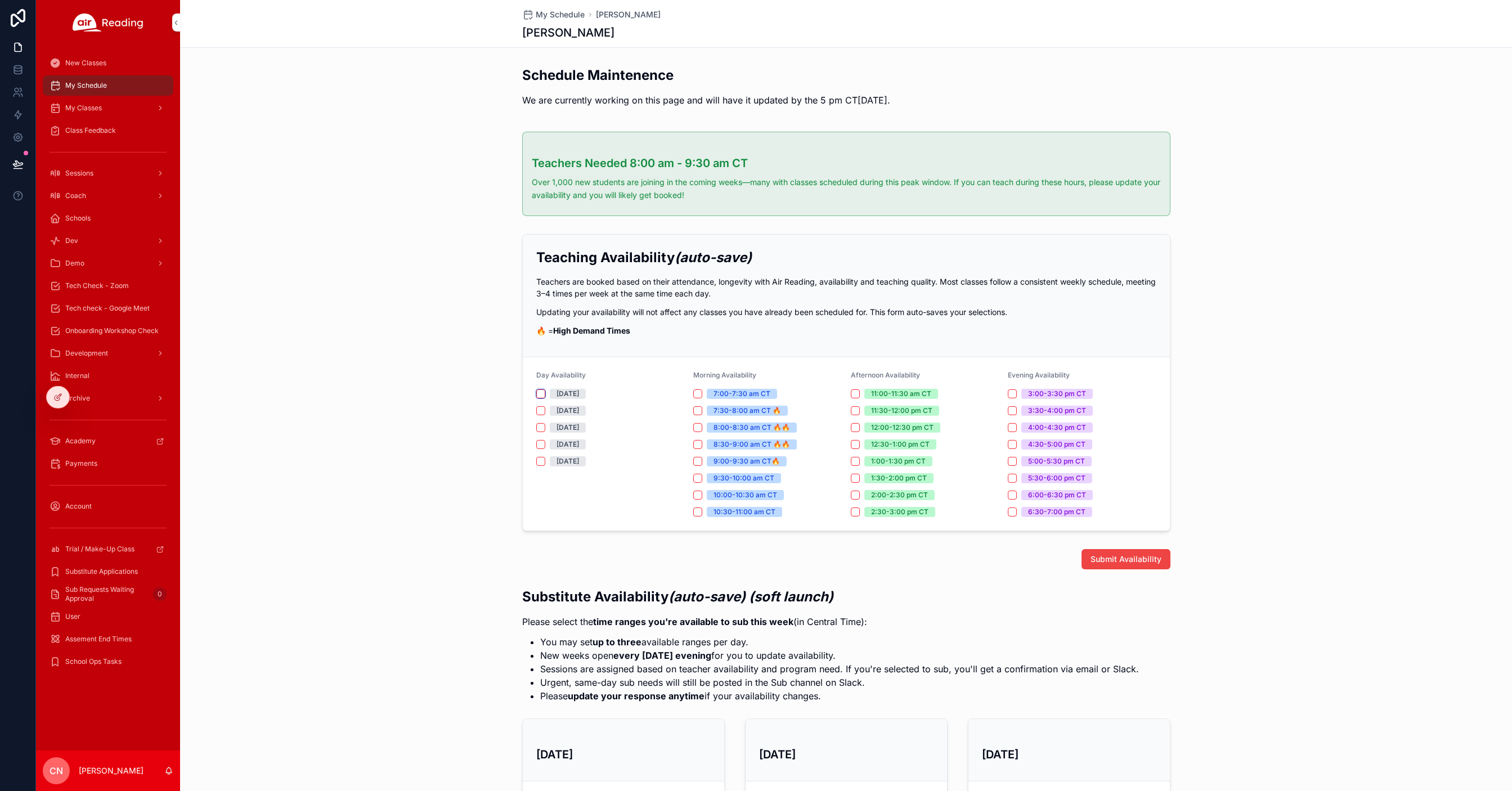
click at [536, 393] on button "[DATE]" at bounding box center [540, 394] width 9 height 9
drag, startPoint x: 538, startPoint y: 410, endPoint x: 541, endPoint y: 427, distance: 17.3
click at [538, 410] on button "[DATE]" at bounding box center [540, 410] width 9 height 9
drag, startPoint x: 537, startPoint y: 427, endPoint x: 536, endPoint y: 442, distance: 15.0
click at [537, 427] on button "[DATE]" at bounding box center [540, 427] width 9 height 9
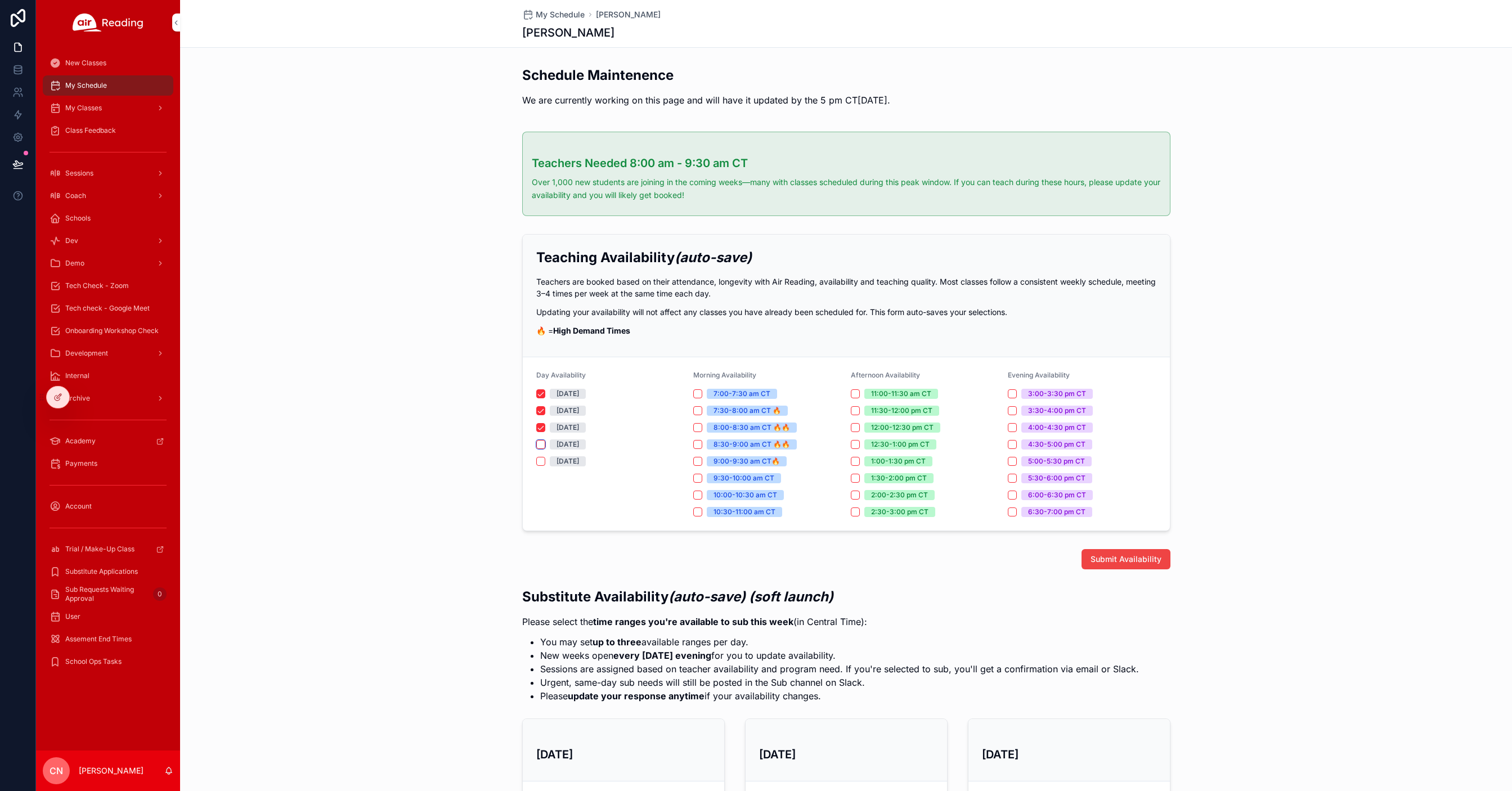
drag, startPoint x: 538, startPoint y: 445, endPoint x: 634, endPoint y: 438, distance: 96.3
click at [538, 445] on button "[DATE]" at bounding box center [540, 445] width 9 height 9
click at [850, 462] on button "1:00-1:30 pm CT" at bounding box center [855, 462] width 9 height 9
click at [850, 476] on button "1:30-2:00 pm CT" at bounding box center [855, 478] width 9 height 9
click at [850, 494] on button "2:00-2:30 pm CT" at bounding box center [855, 495] width 9 height 9
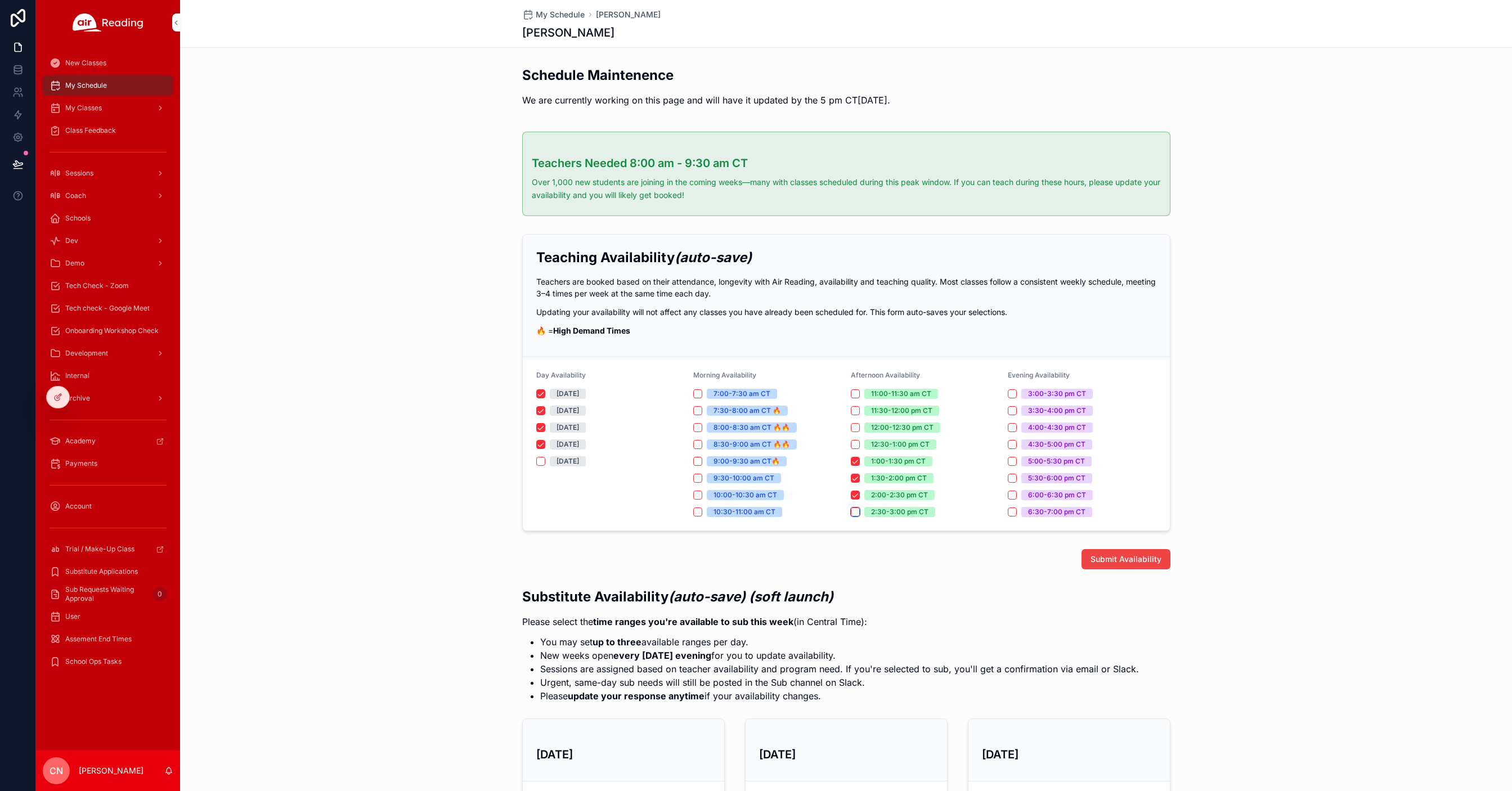
click at [851, 509] on button "2:30-3:00 pm CT" at bounding box center [855, 512] width 9 height 9
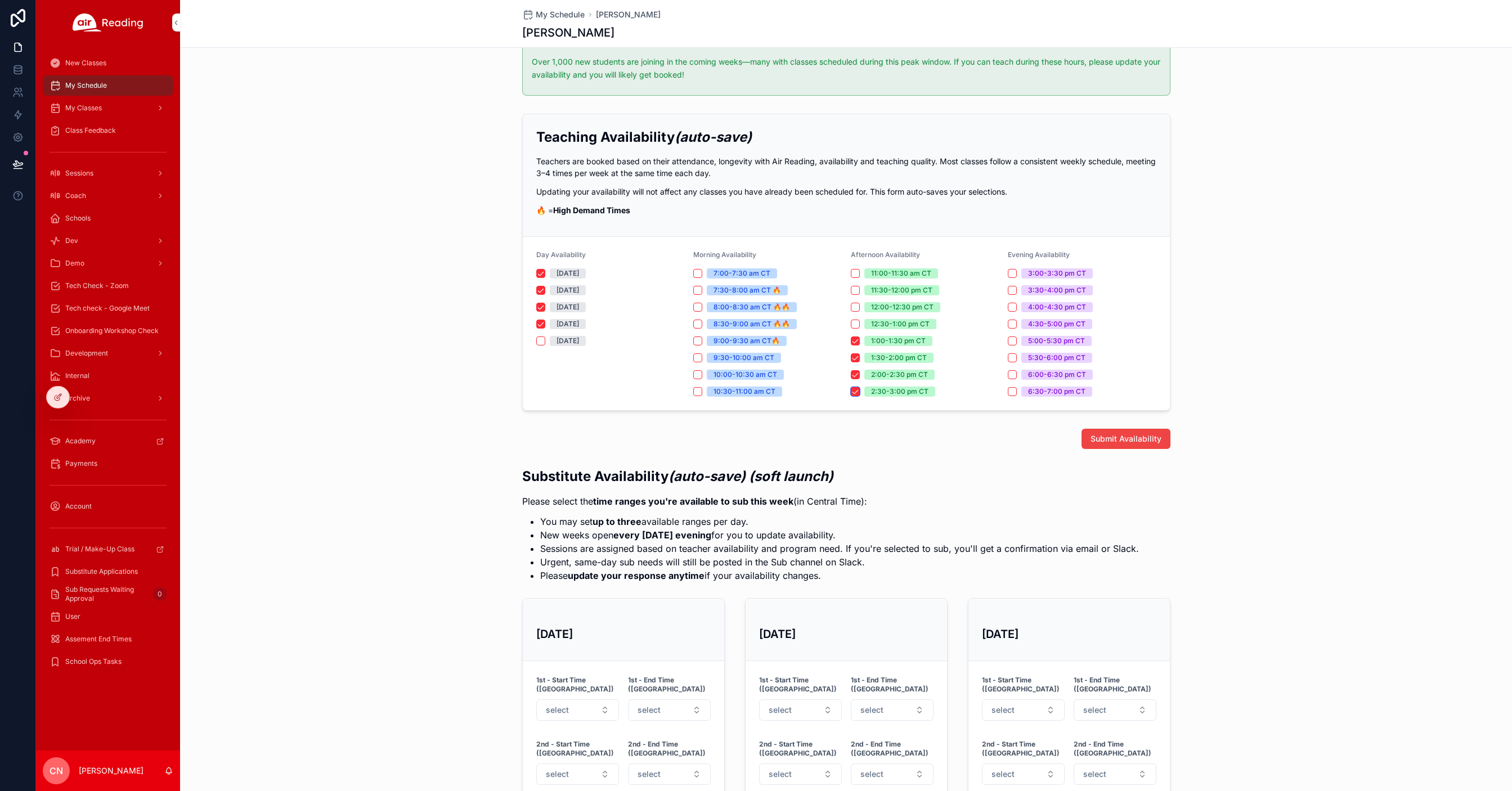
scroll to position [67, 0]
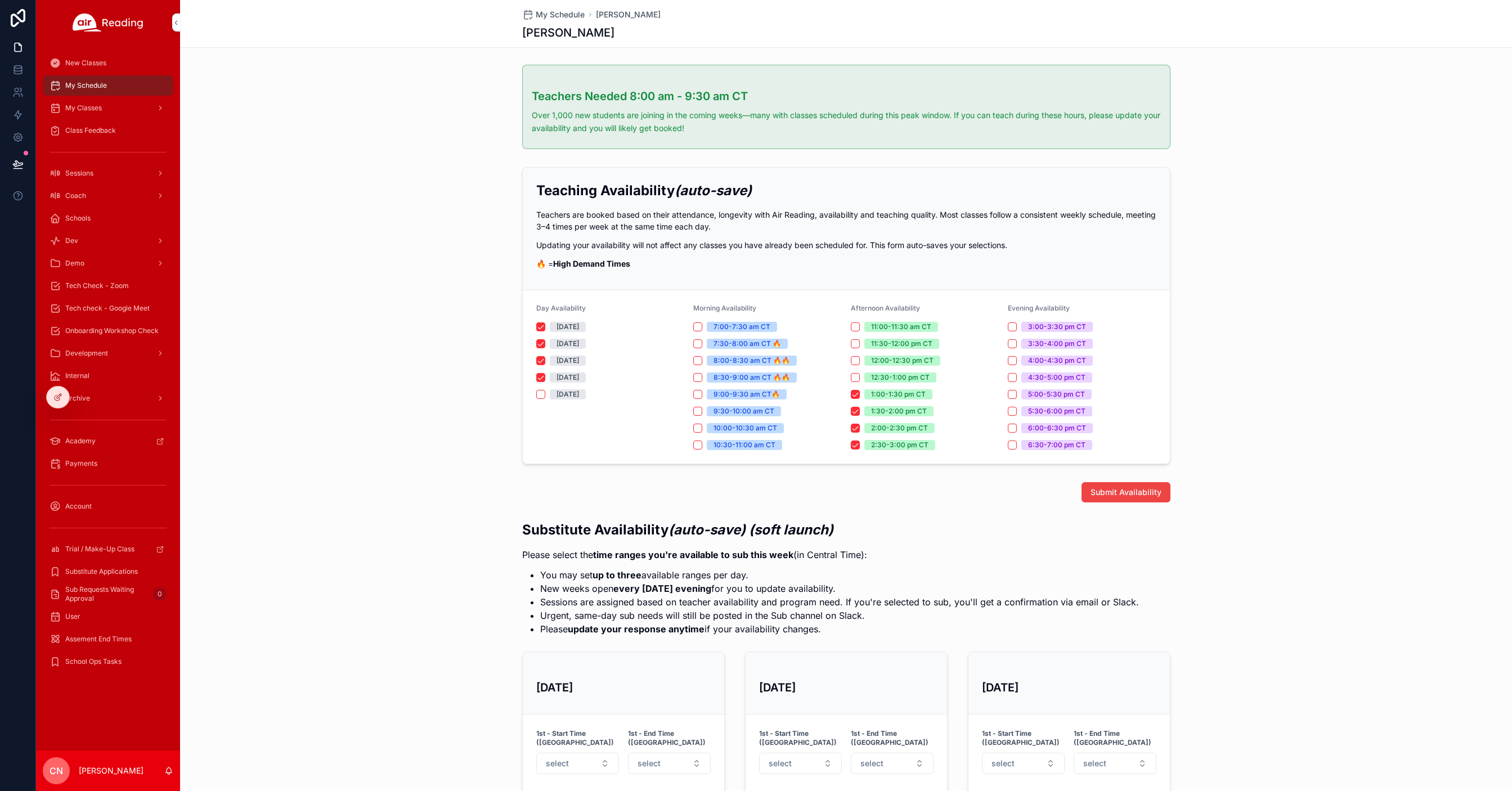
click at [83, 61] on span "New Classes" at bounding box center [85, 63] width 41 height 9
